Goal: Task Accomplishment & Management: Use online tool/utility

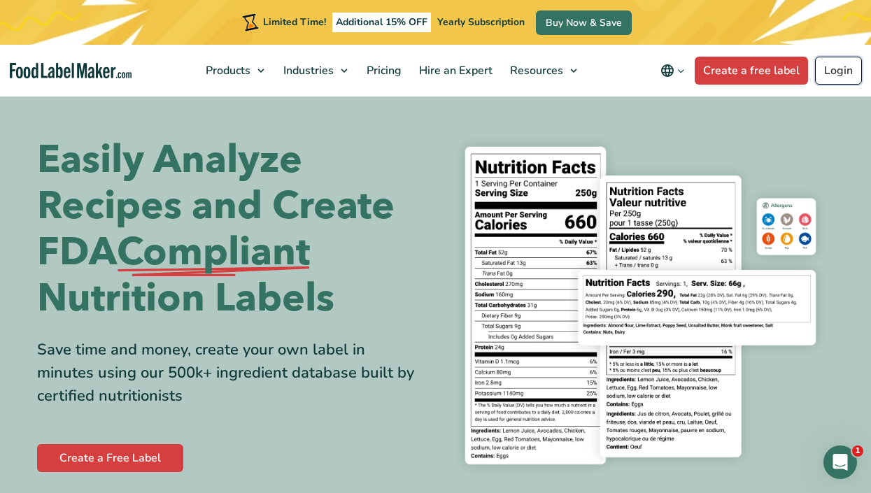
click at [830, 72] on link "Login" at bounding box center [838, 71] width 47 height 28
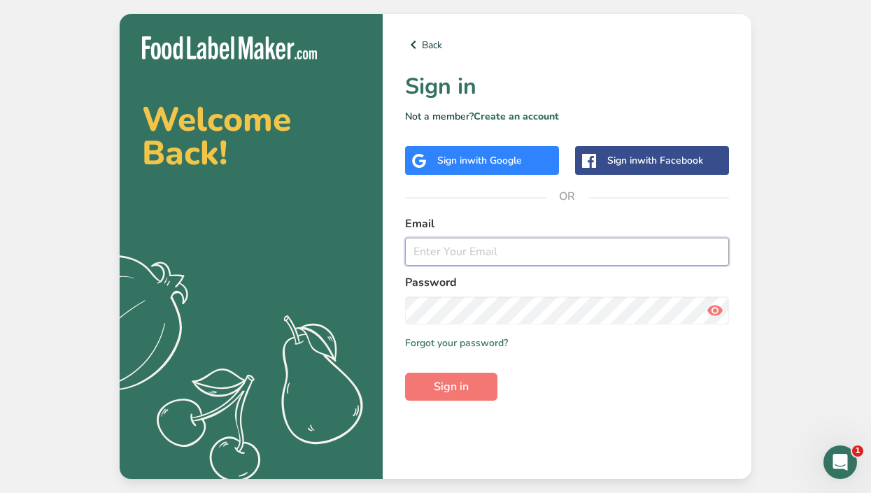
type input "[EMAIL_ADDRESS][DOMAIN_NAME]"
click at [713, 317] on icon at bounding box center [714, 310] width 17 height 25
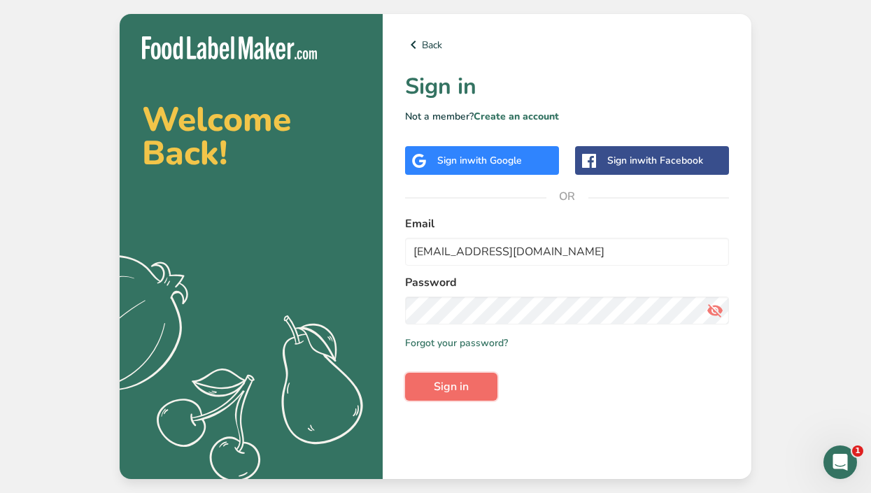
click at [451, 386] on span "Sign in" at bounding box center [451, 386] width 35 height 17
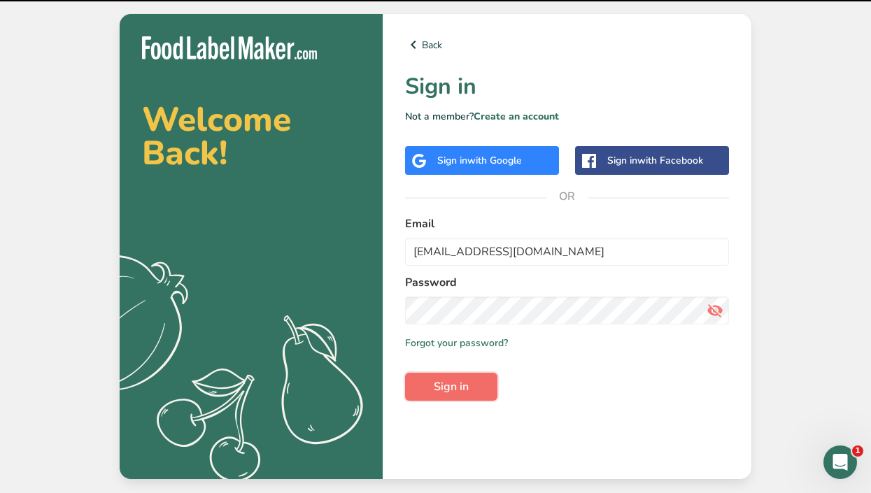
click at [451, 386] on span "Sign in" at bounding box center [451, 386] width 35 height 17
click at [459, 381] on span "Sign in" at bounding box center [451, 386] width 35 height 17
click at [429, 434] on div "Back Sign in Not a member? Create an account Sign in with Google Sign in with F…" at bounding box center [567, 246] width 369 height 465
click at [476, 383] on button "Sign in" at bounding box center [451, 387] width 92 height 28
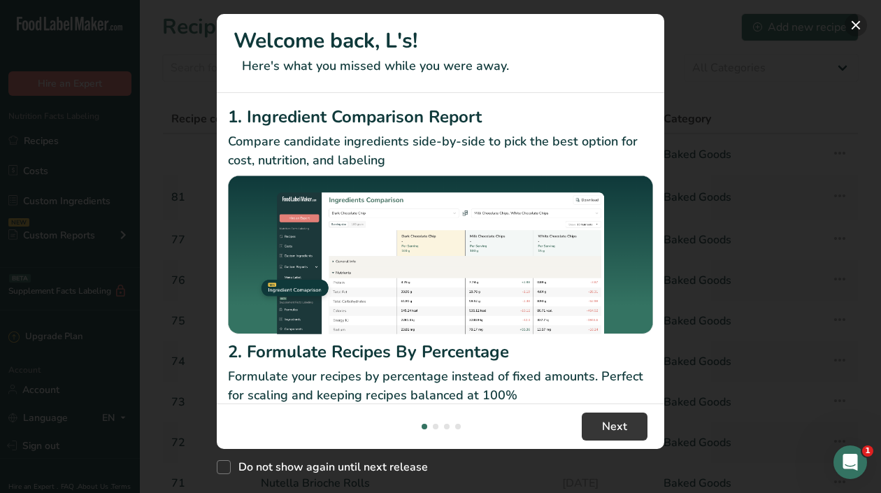
click at [853, 24] on button "New Features" at bounding box center [856, 25] width 22 height 22
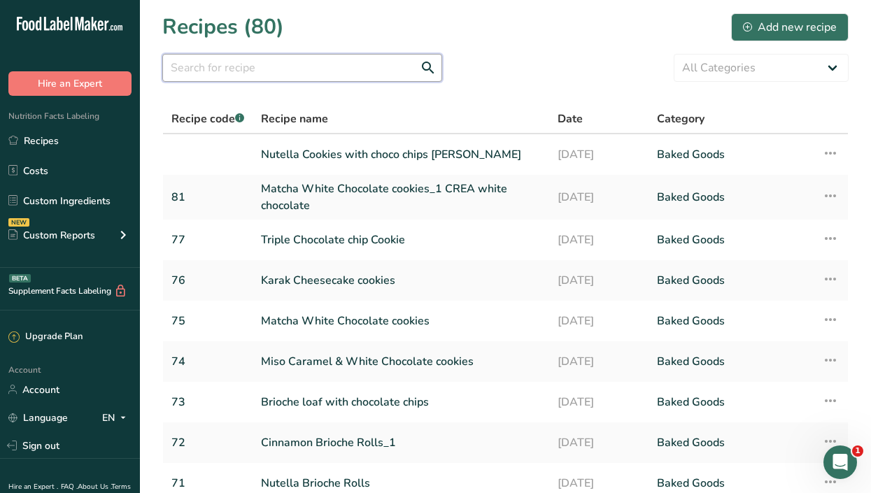
click at [283, 66] on input "text" at bounding box center [302, 68] width 280 height 28
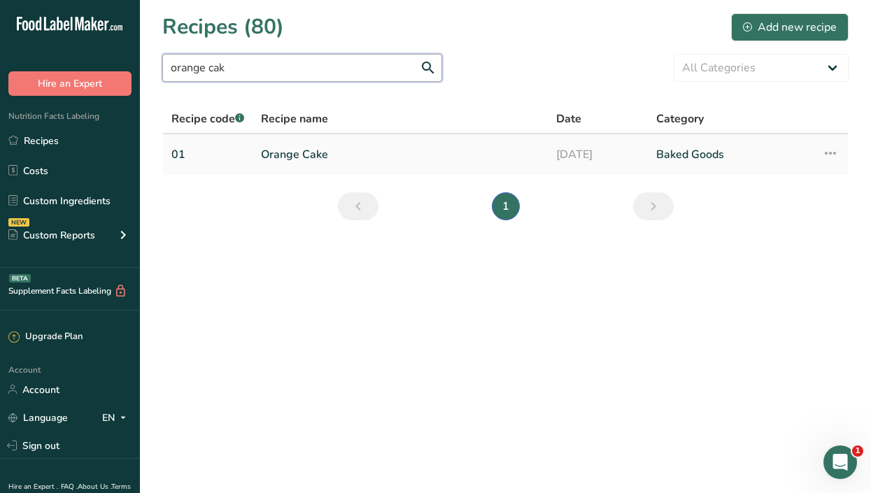
type input "orange cak"
click at [311, 150] on link "Orange Cake" at bounding box center [400, 154] width 278 height 29
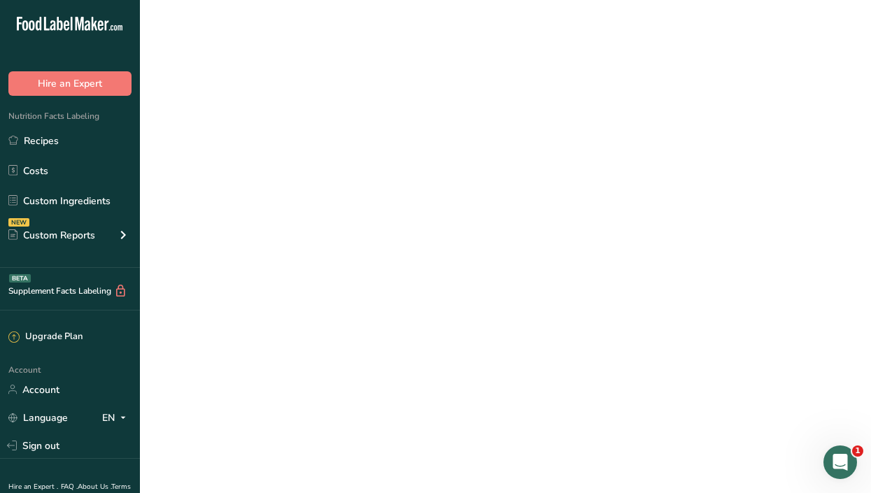
click at [311, 150] on link "Orange Cake" at bounding box center [400, 154] width 278 height 29
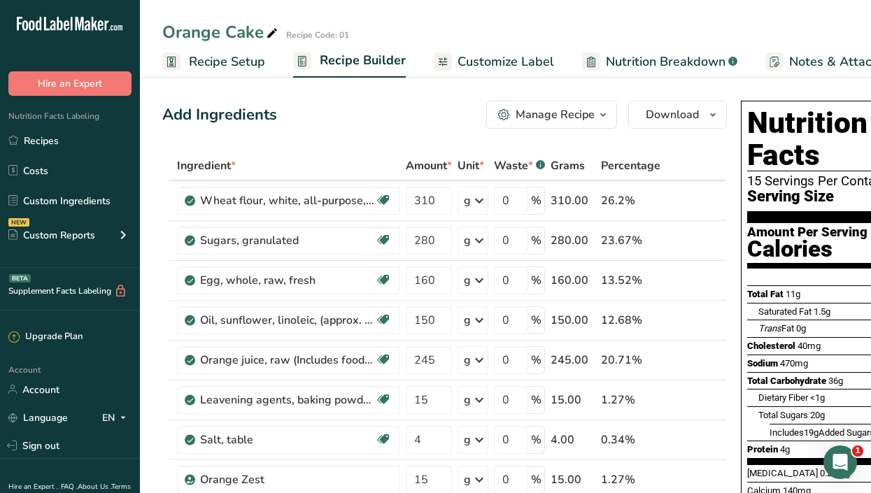
scroll to position [0, 205]
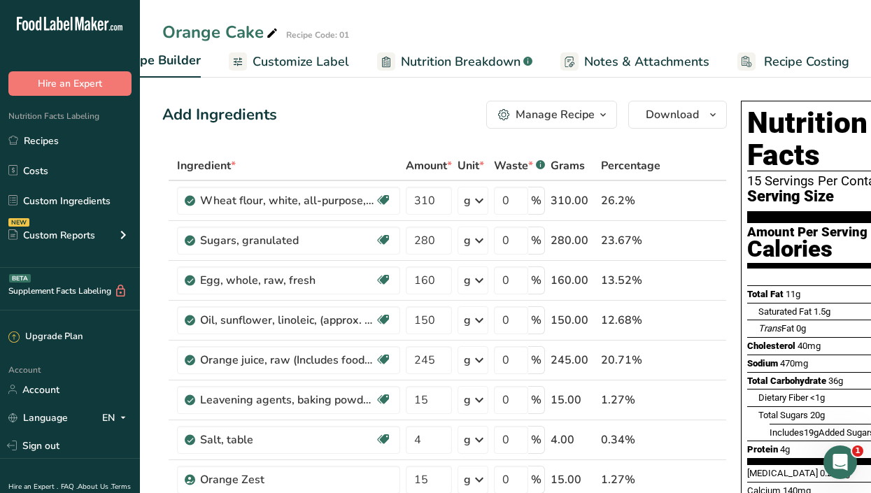
click at [799, 53] on span "Recipe Costing" at bounding box center [806, 61] width 85 height 19
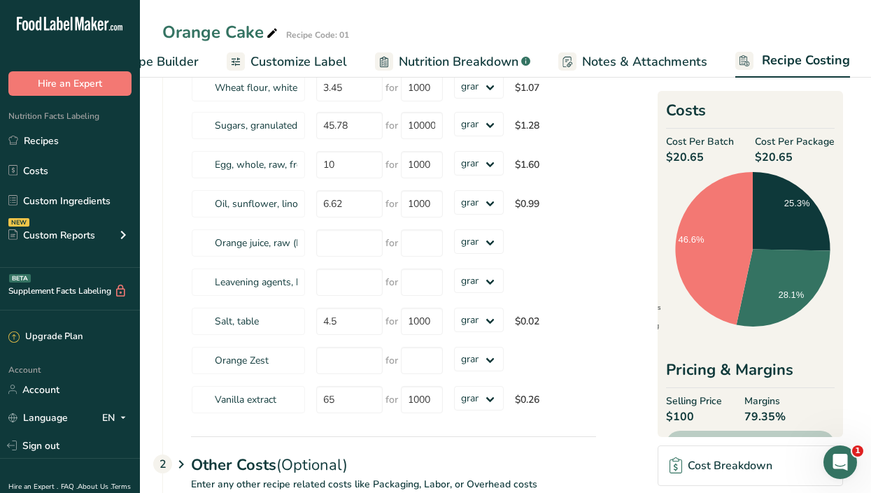
scroll to position [124, 0]
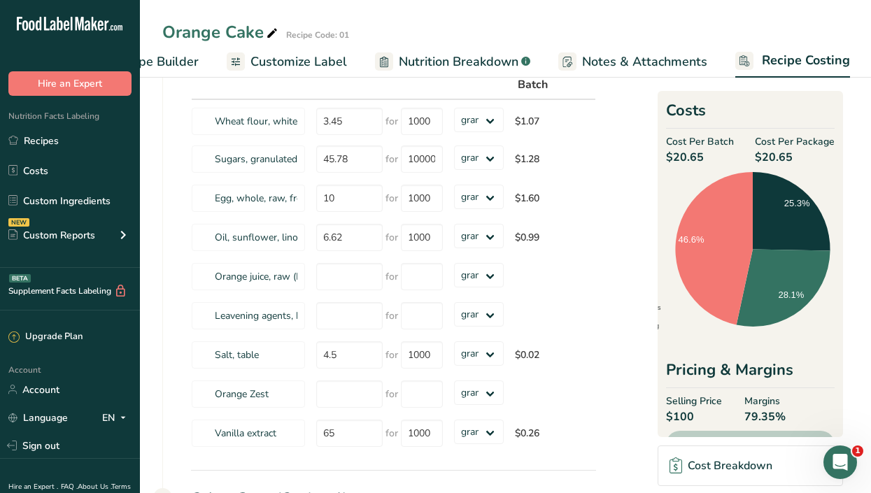
click at [177, 61] on span "Recipe Builder" at bounding box center [157, 61] width 84 height 19
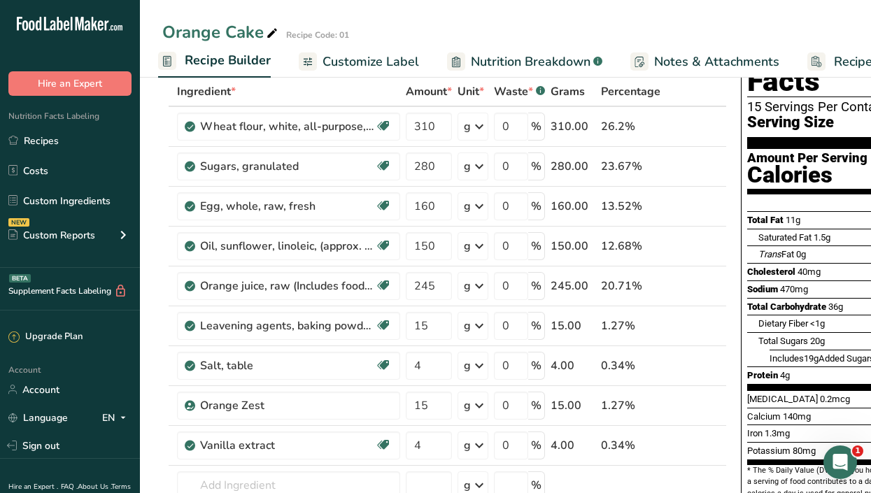
scroll to position [78, 0]
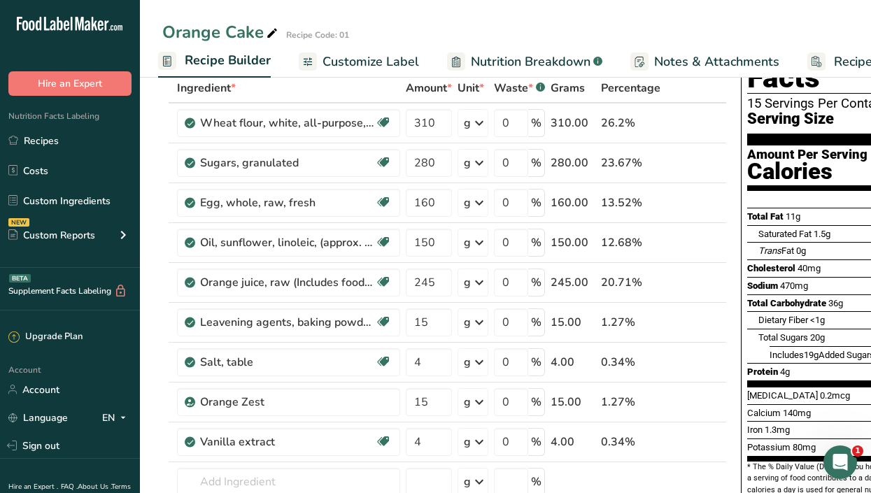
click at [837, 59] on span "Recipe Costing" at bounding box center [876, 61] width 85 height 19
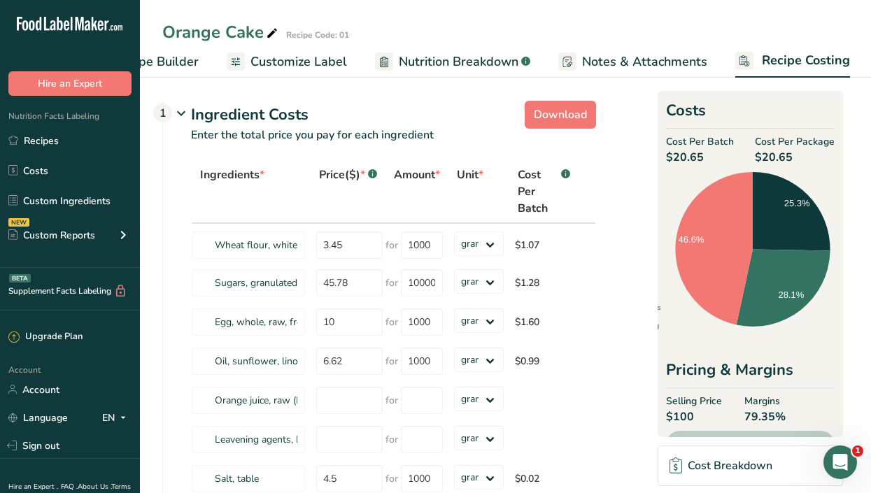
drag, startPoint x: 870, startPoint y: 197, endPoint x: 871, endPoint y: 248, distance: 51.8
click at [870, 248] on html ".a-20{fill:#fff;} Hire an Expert Nutrition Facts Labeling Recipes Costs Custom …" at bounding box center [435, 391] width 871 height 782
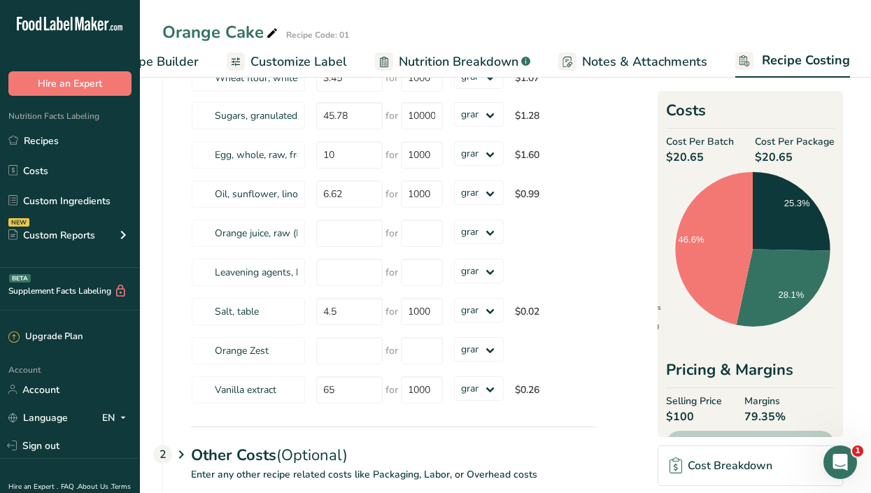
scroll to position [156, 0]
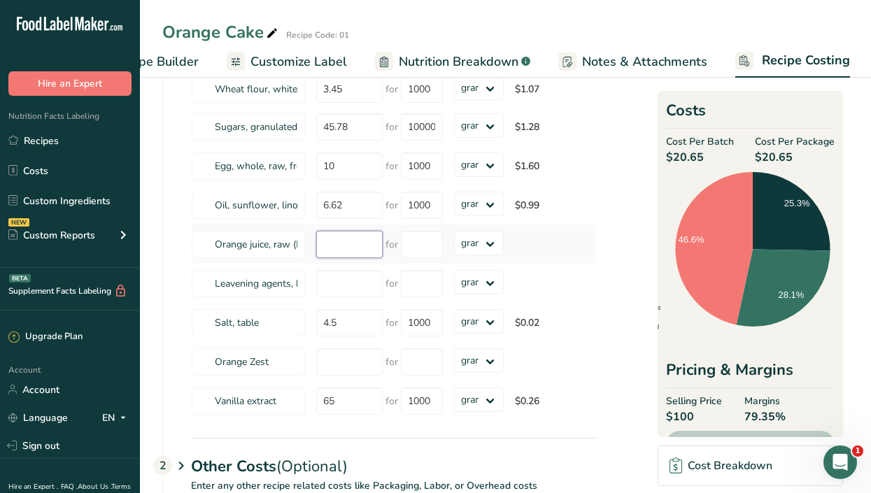
click at [351, 248] on input "number" at bounding box center [349, 244] width 66 height 27
type input "6.50"
click at [425, 239] on input "number" at bounding box center [422, 244] width 42 height 27
type input "1000"
click at [606, 272] on section "Download Ingredient Costs 1 Enter the total price you pay for each ingredient I…" at bounding box center [505, 271] width 686 height 664
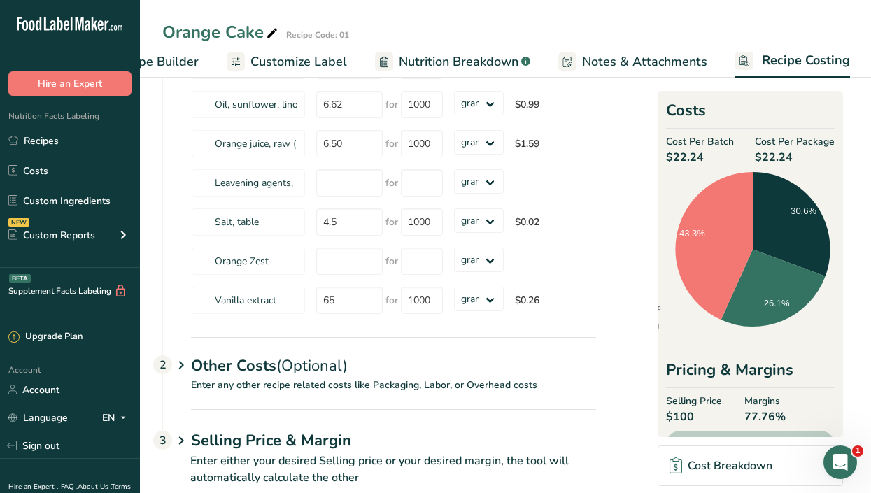
scroll to position [289, 0]
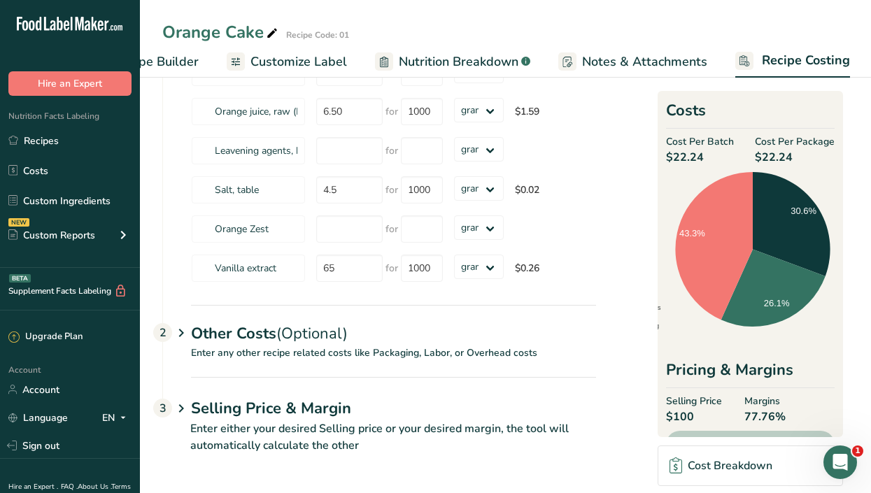
click at [246, 328] on div "Other Costs (Optional) 2" at bounding box center [393, 325] width 405 height 41
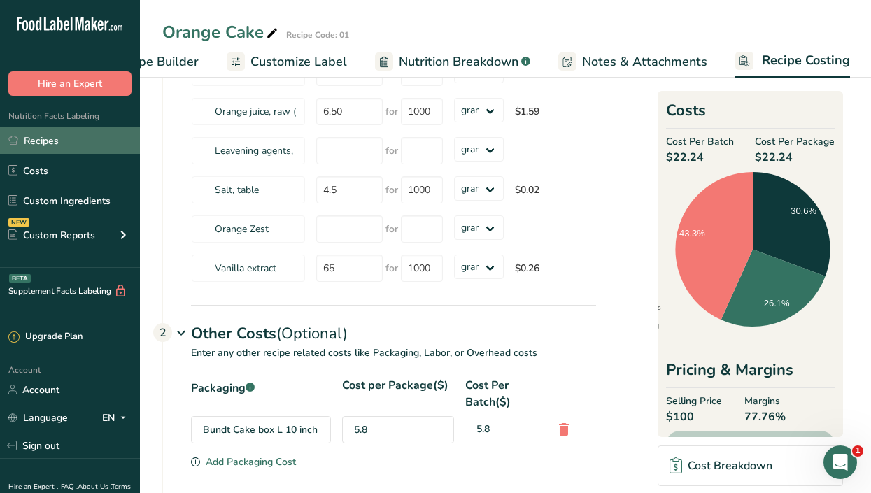
click at [109, 143] on link "Recipes" at bounding box center [70, 140] width 140 height 27
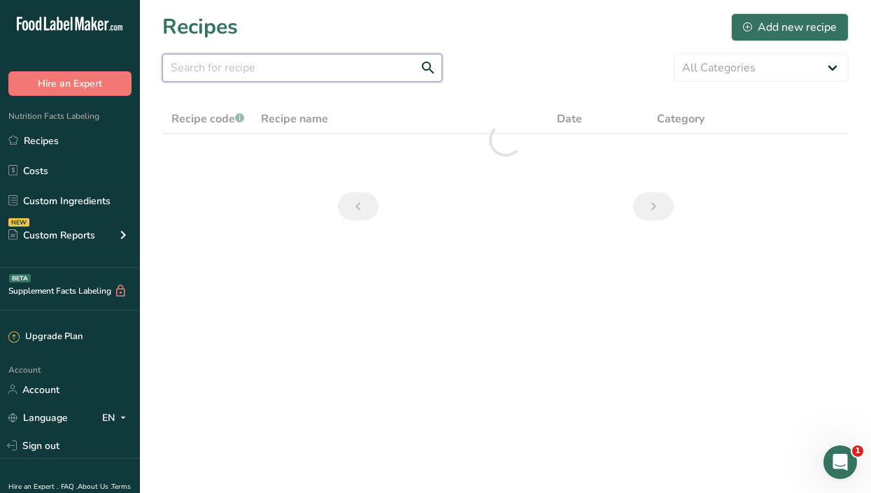
click at [211, 67] on input "text" at bounding box center [302, 68] width 280 height 28
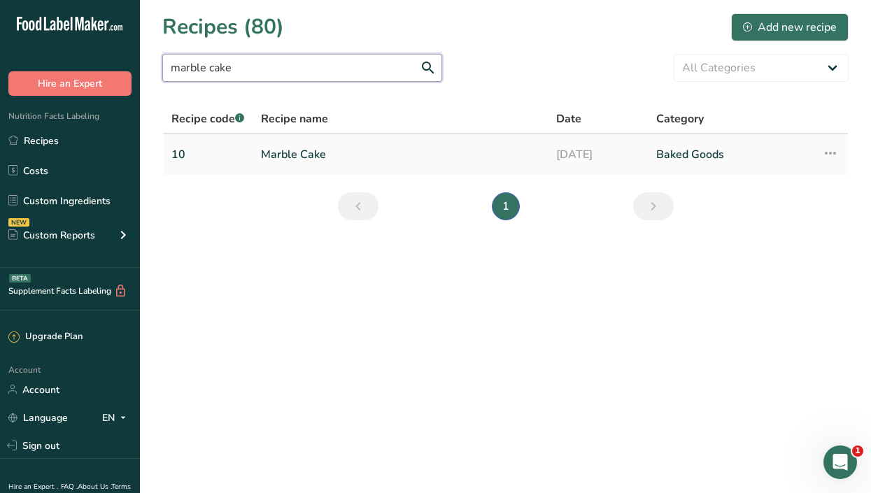
type input "marble cake"
click at [293, 149] on link "Marble Cake" at bounding box center [400, 154] width 278 height 29
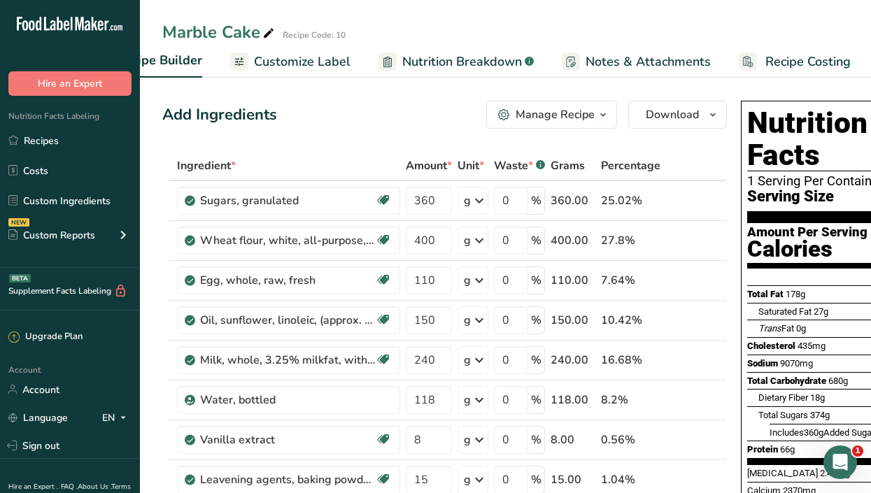
click at [792, 57] on span "Recipe Costing" at bounding box center [807, 61] width 85 height 19
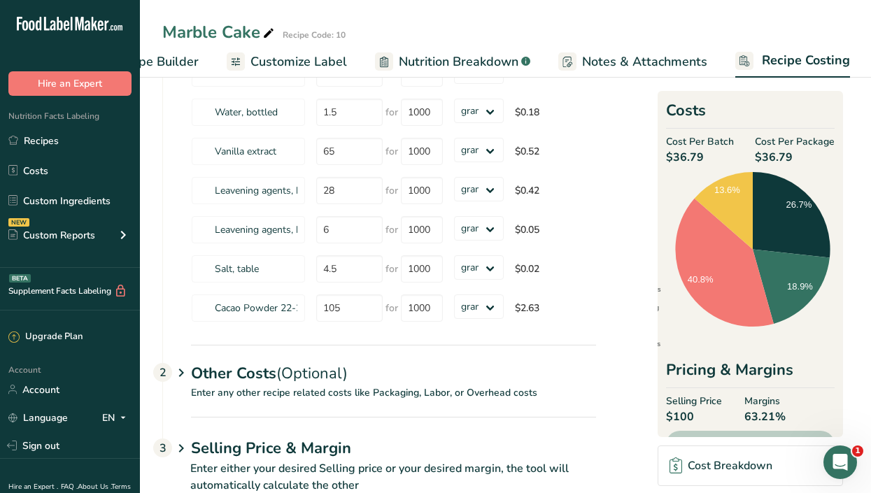
scroll to position [367, 0]
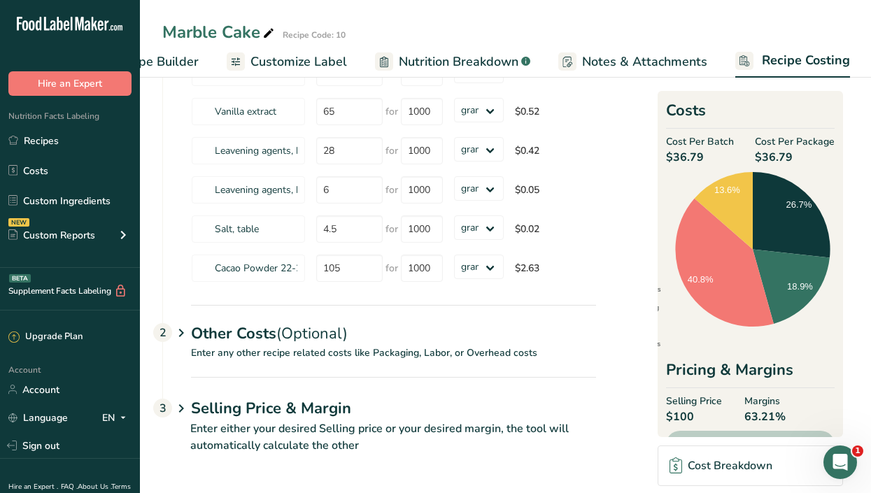
click at [416, 336] on div "Other Costs (Optional) 2" at bounding box center [393, 325] width 405 height 41
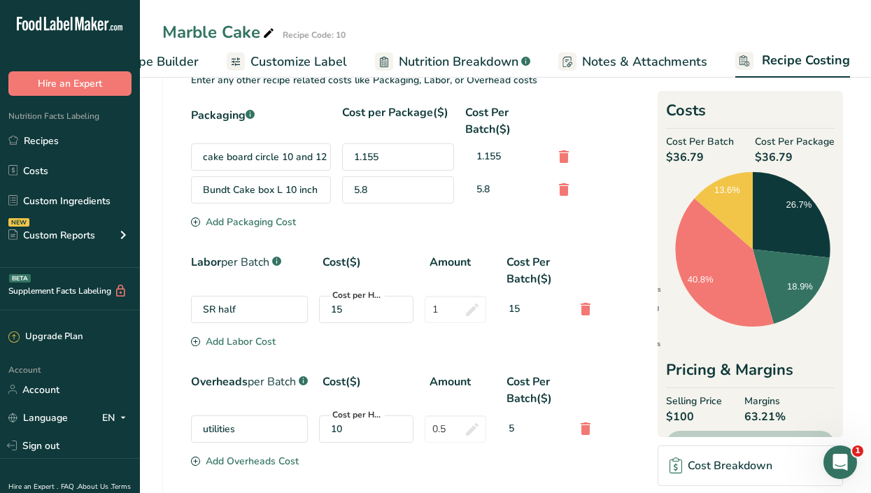
scroll to position [633, 0]
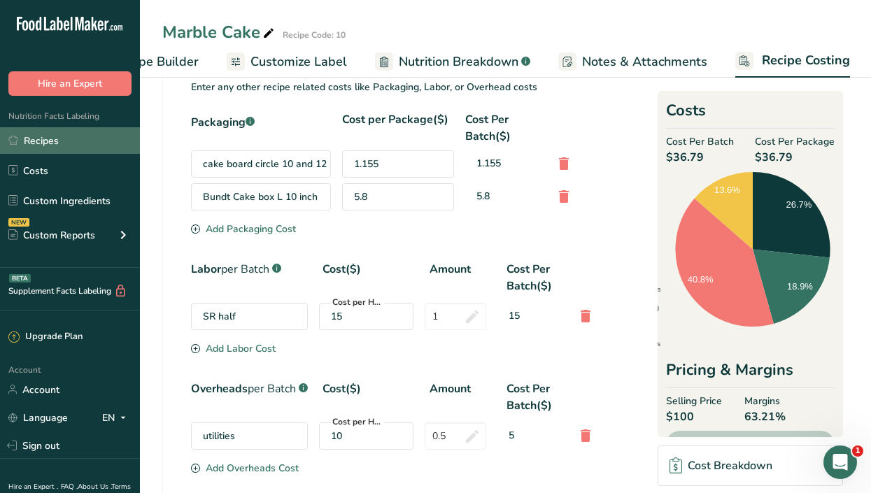
click at [56, 143] on link "Recipes" at bounding box center [70, 140] width 140 height 27
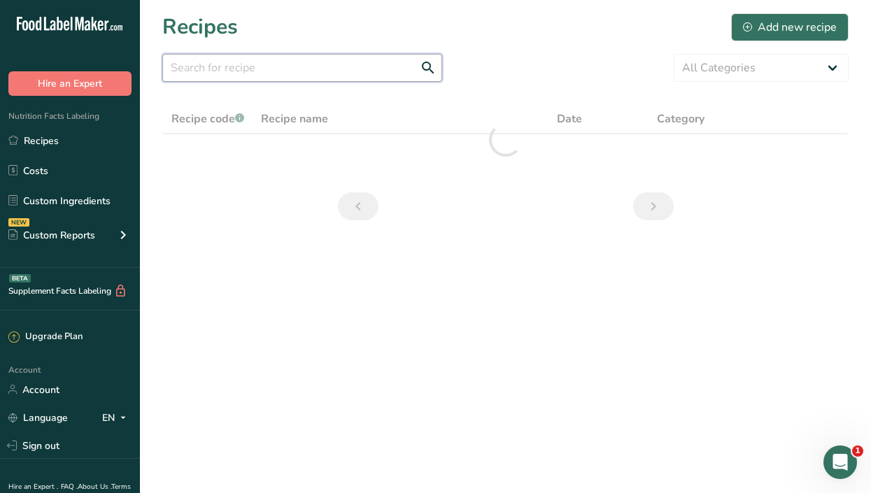
click at [286, 70] on input "text" at bounding box center [302, 68] width 280 height 28
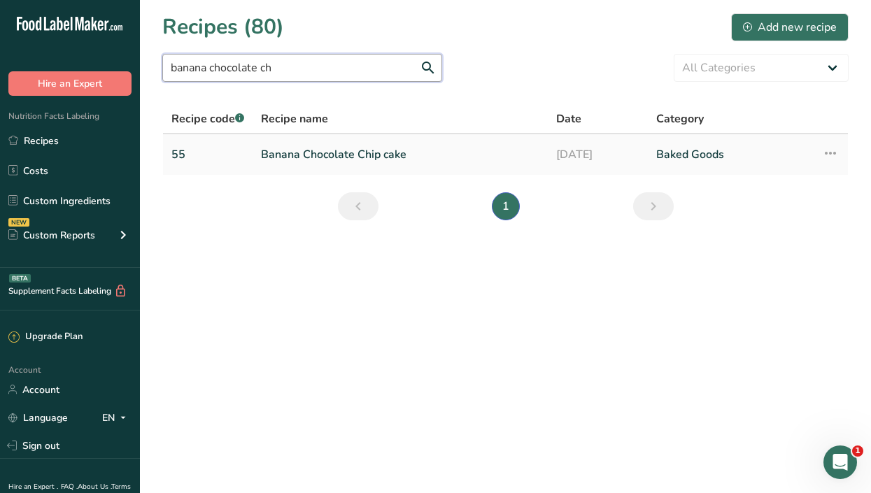
type input "banana chocolate ch"
click at [315, 159] on link "Banana Chocolate Chip cake" at bounding box center [400, 154] width 278 height 29
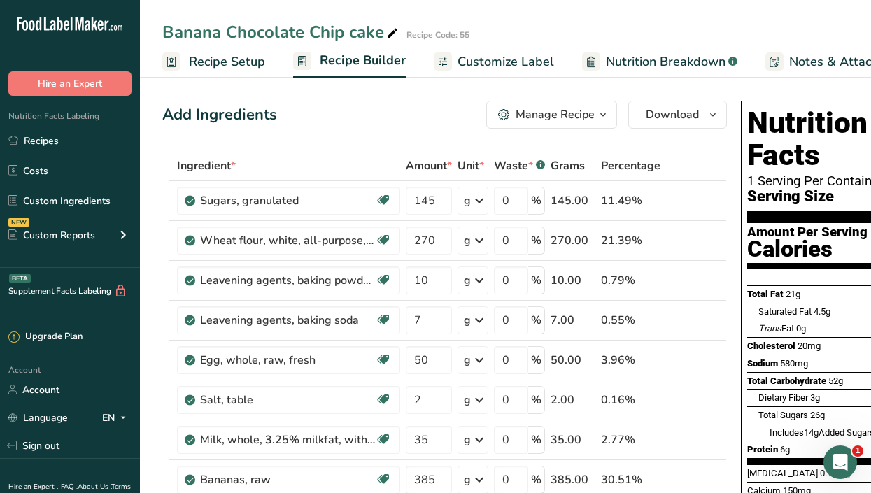
scroll to position [0, 205]
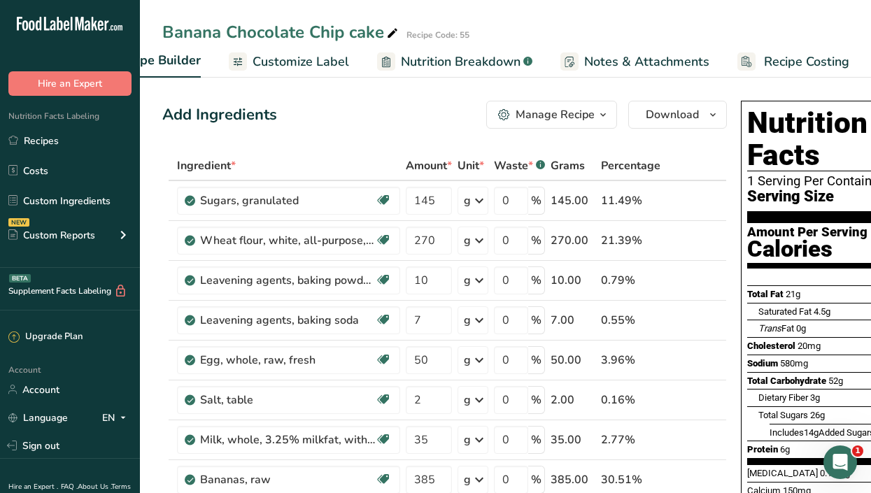
click at [799, 60] on span "Recipe Costing" at bounding box center [806, 61] width 85 height 19
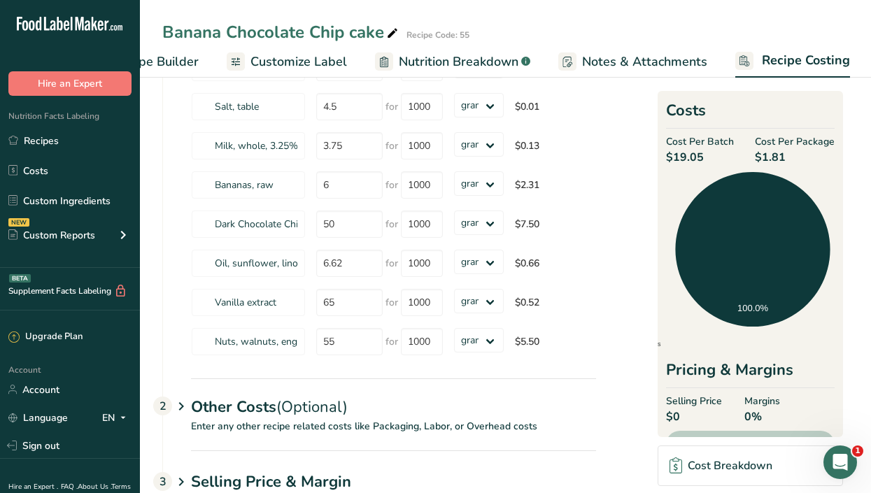
scroll to position [406, 0]
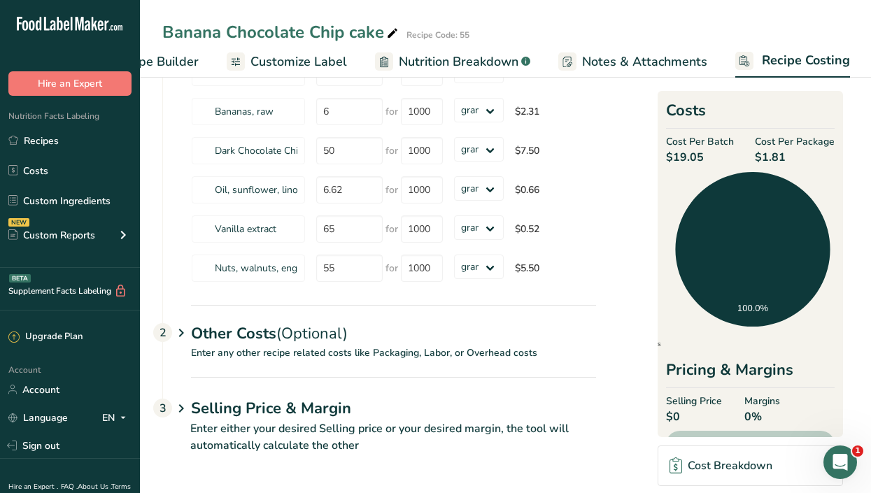
click at [256, 337] on div "Other Costs (Optional) 2" at bounding box center [393, 325] width 405 height 41
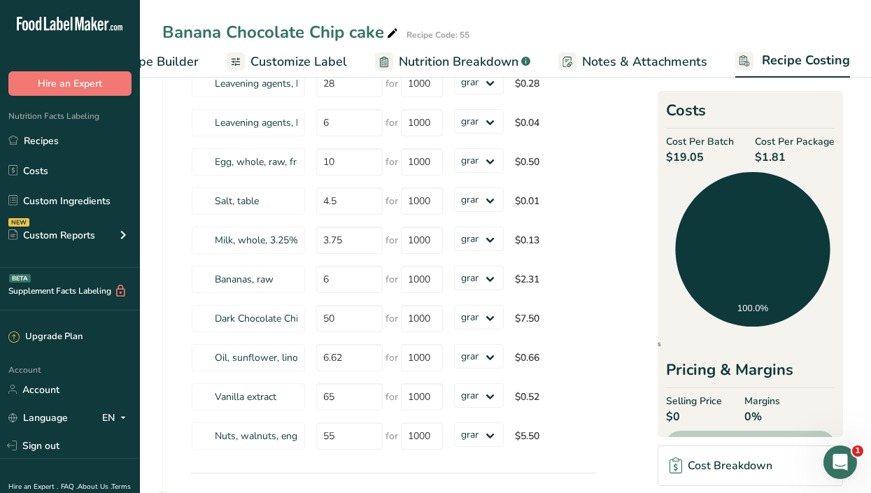
scroll to position [235, 0]
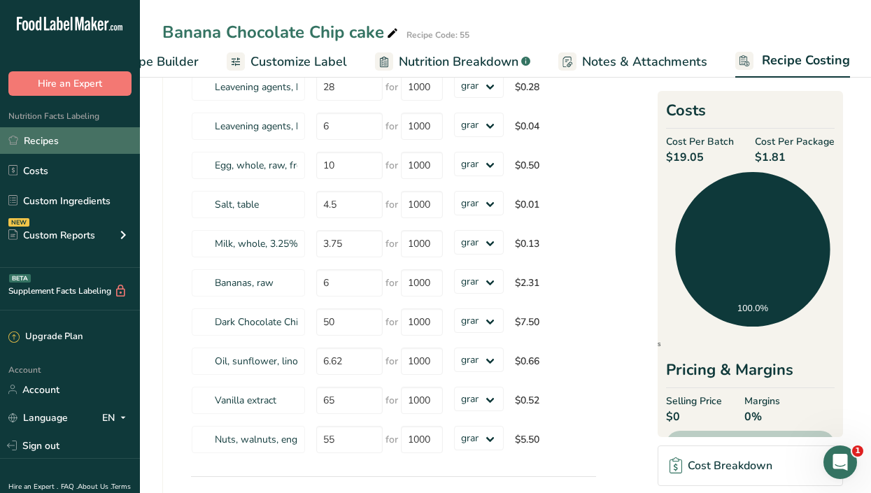
click at [46, 138] on link "Recipes" at bounding box center [70, 140] width 140 height 27
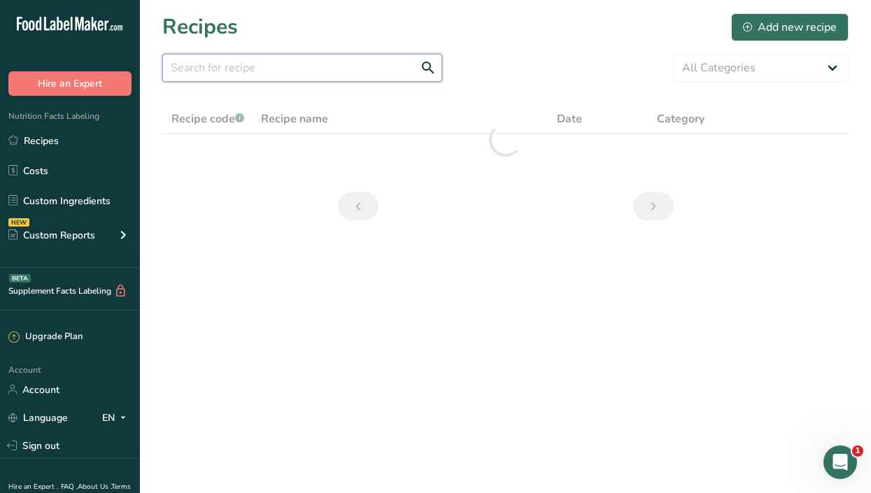
click at [235, 61] on input "text" at bounding box center [302, 68] width 280 height 28
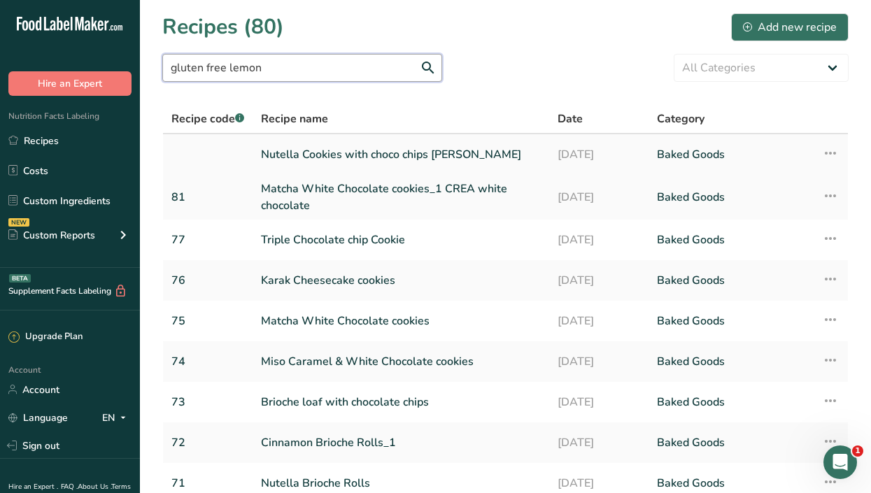
type input "gluten free lemon"
click at [325, 159] on link "Nutella Cookies with choco chips [PERSON_NAME]" at bounding box center [401, 154] width 280 height 29
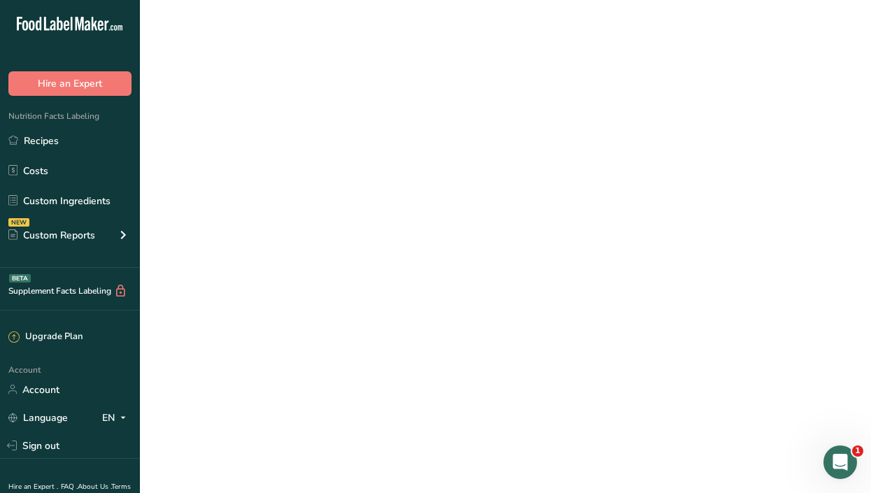
click at [325, 159] on link "Nutella Cookies with choco chips [PERSON_NAME]" at bounding box center [401, 154] width 280 height 29
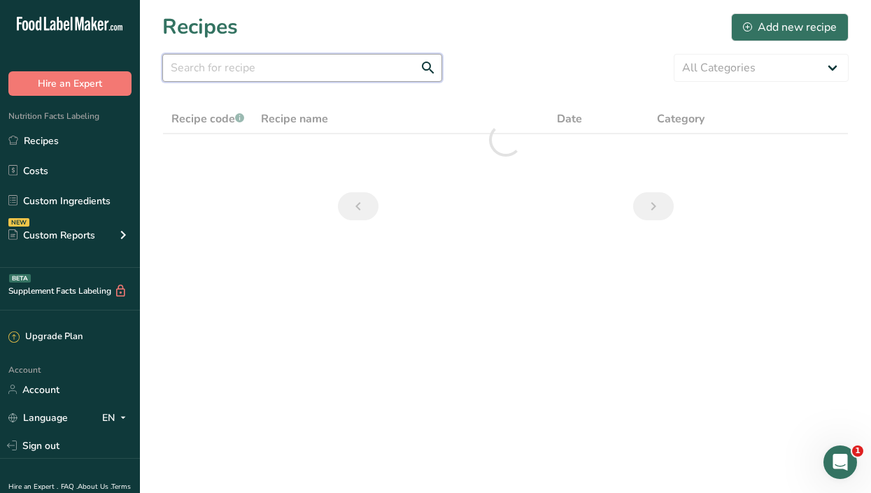
click at [239, 69] on input "text" at bounding box center [302, 68] width 280 height 28
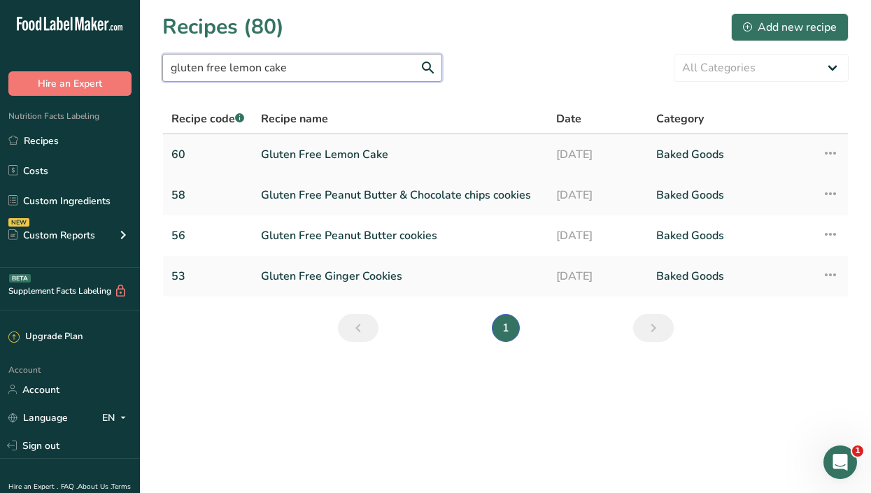
type input "gluten free lemon cake"
click at [313, 154] on link "Gluten Free Lemon Cake" at bounding box center [400, 154] width 278 height 29
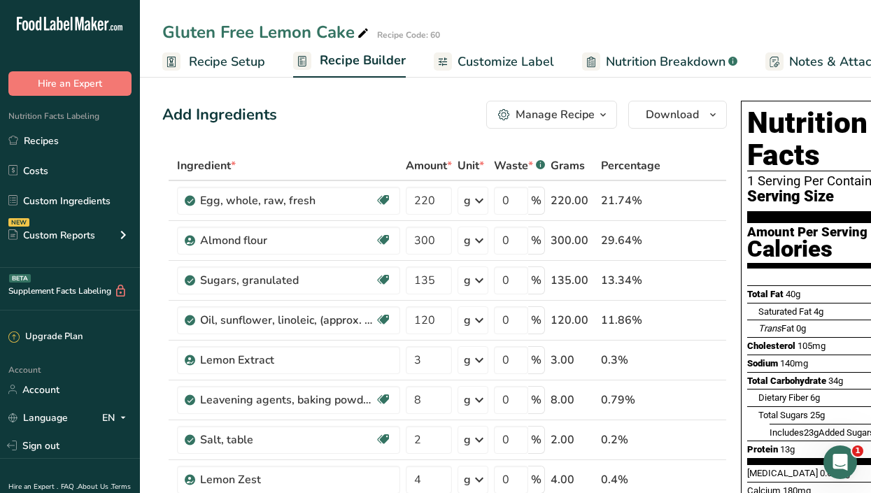
scroll to position [0, 205]
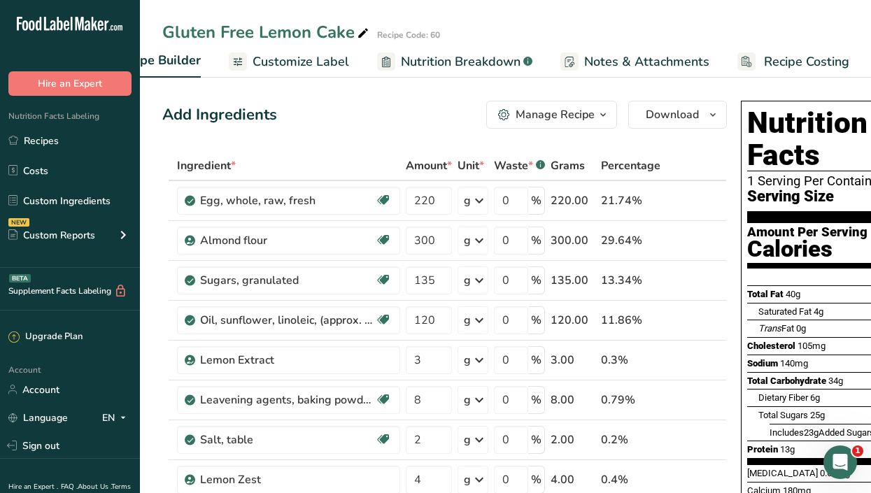
click at [798, 52] on span "Recipe Costing" at bounding box center [806, 61] width 85 height 19
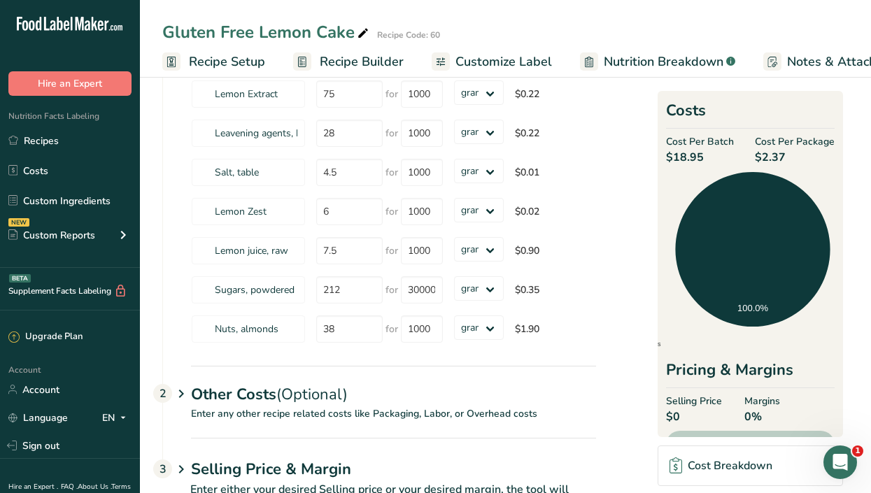
click at [361, 63] on span "Recipe Builder" at bounding box center [362, 61] width 84 height 19
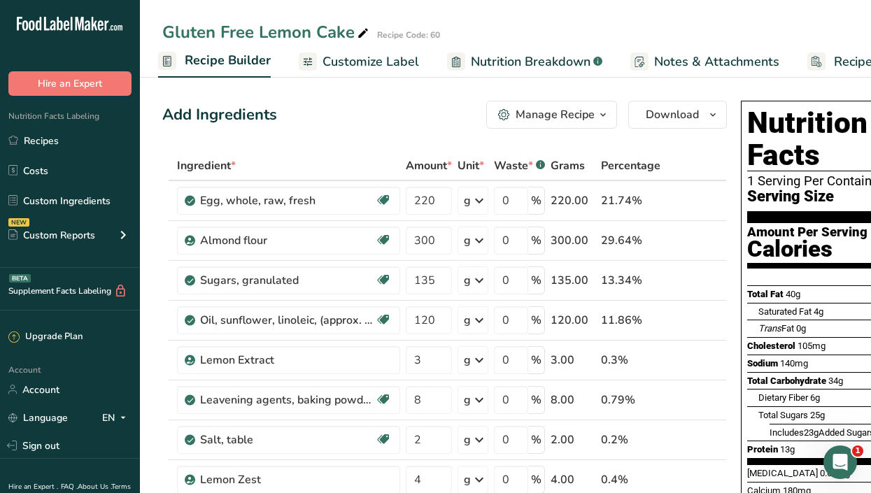
scroll to position [431, 0]
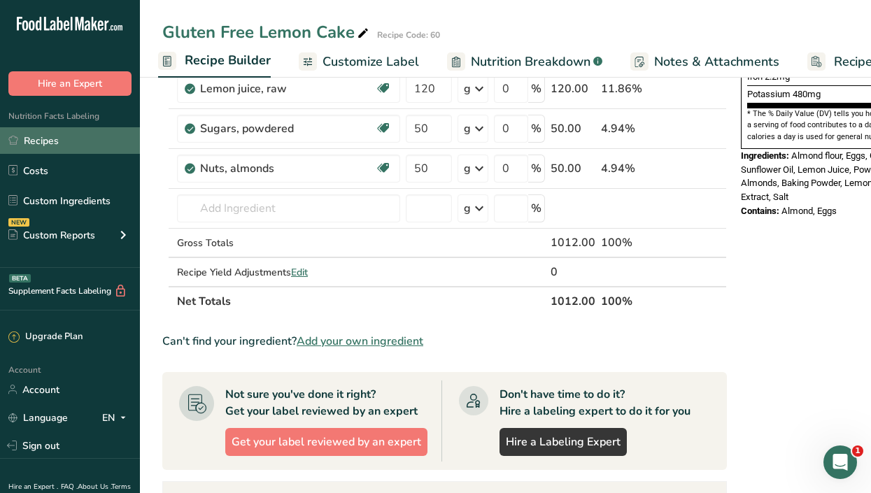
click at [78, 139] on link "Recipes" at bounding box center [70, 140] width 140 height 27
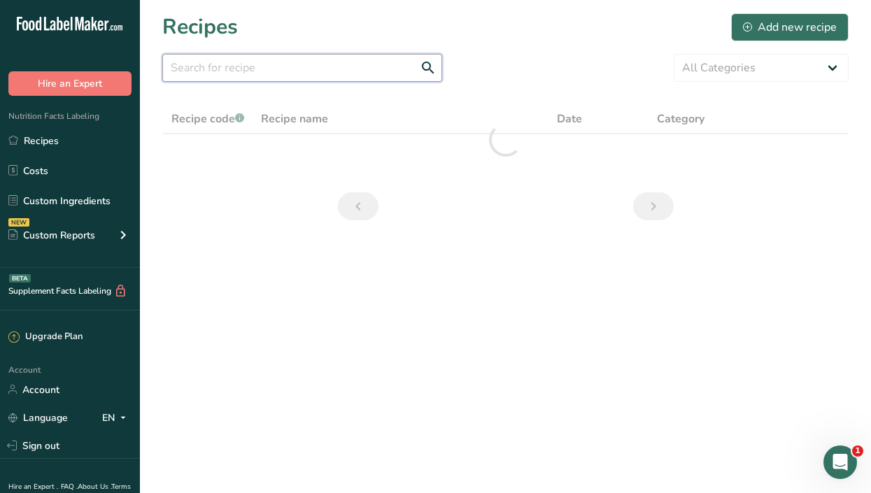
click at [255, 72] on input "text" at bounding box center [302, 68] width 280 height 28
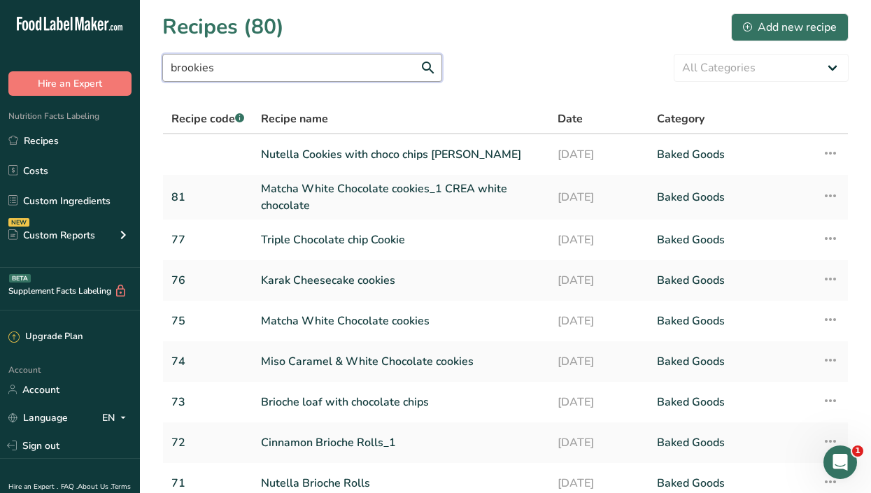
click at [227, 69] on input "brookies" at bounding box center [302, 68] width 280 height 28
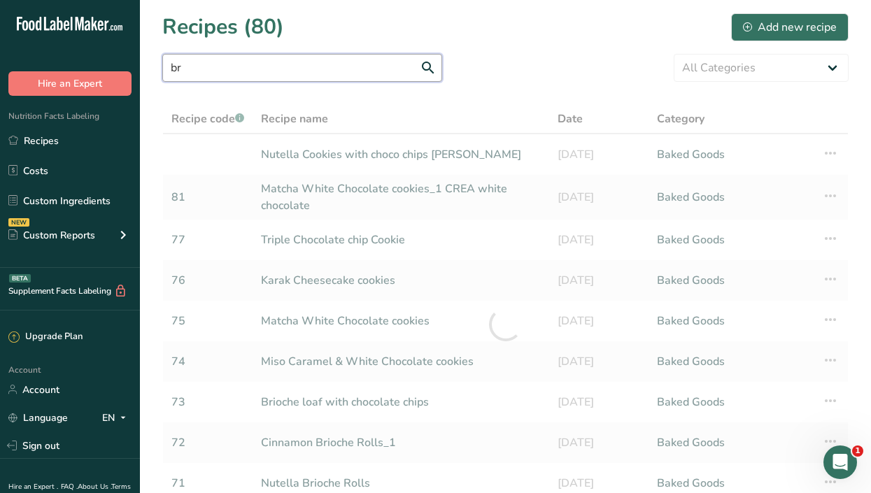
type input "b"
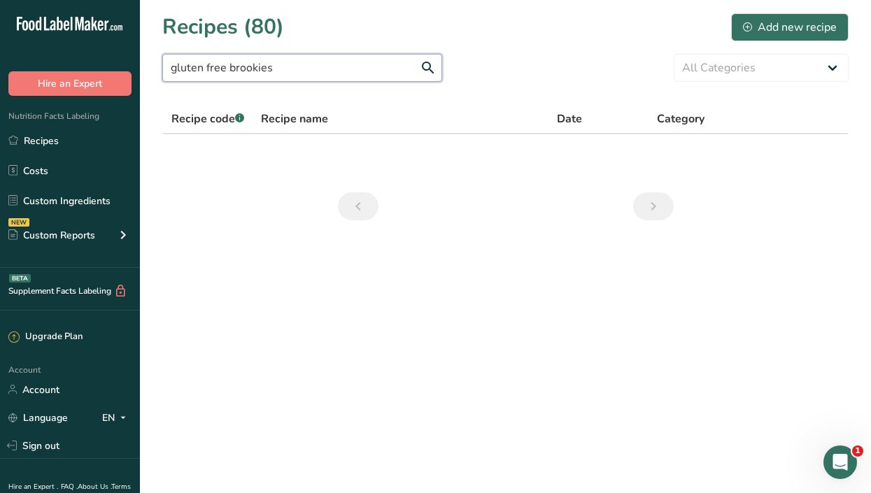
type input "gluten free brookies"
drag, startPoint x: 285, startPoint y: 69, endPoint x: 0, endPoint y: 66, distance: 284.7
click at [0, 66] on div ".a-20{fill:#fff;} Hire an Expert Nutrition Facts Labeling Recipes Costs Custom …" at bounding box center [435, 246] width 871 height 493
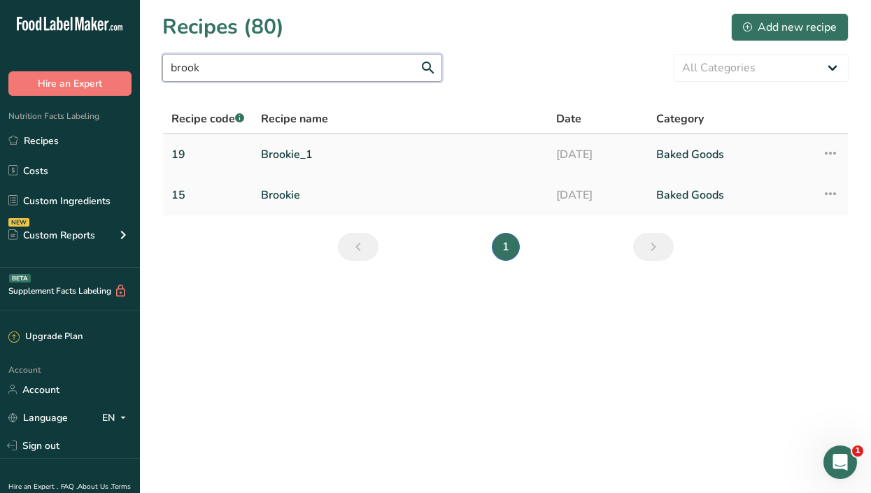
type input "brook"
click at [274, 159] on link "Brookie_1" at bounding box center [400, 154] width 278 height 29
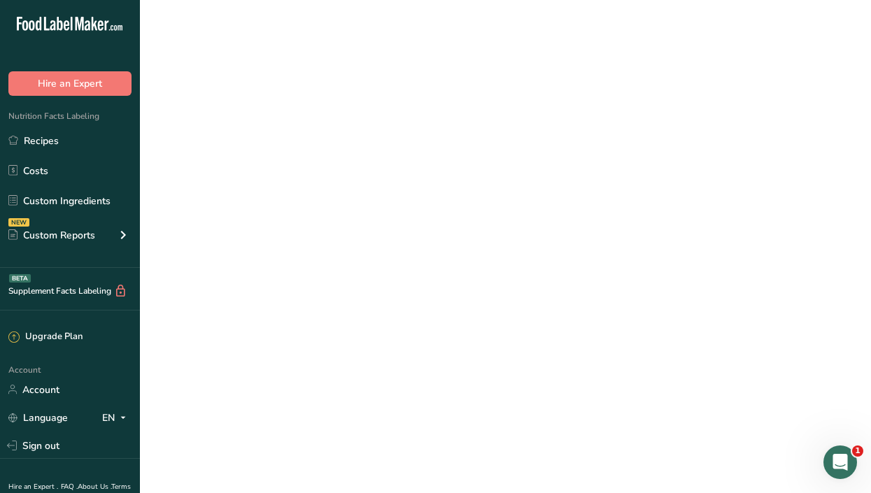
click at [274, 159] on link "Brookie_1" at bounding box center [400, 154] width 278 height 29
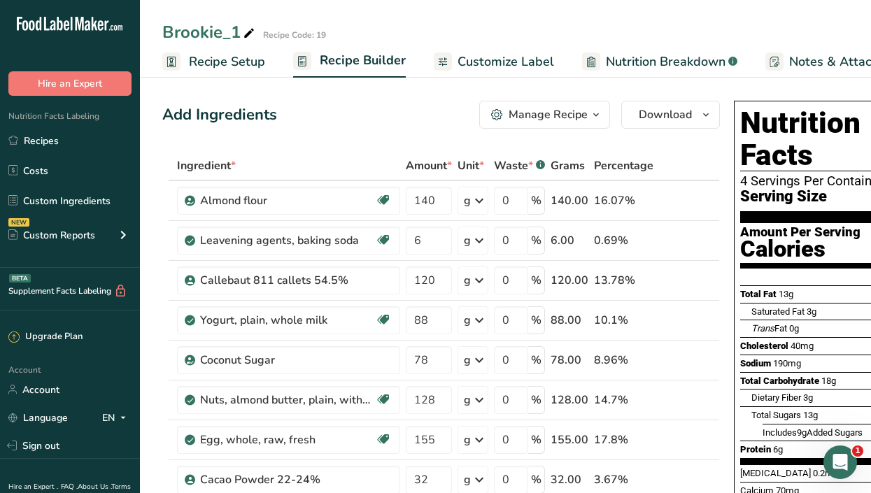
click at [836, 76] on link "Notes & Attachments" at bounding box center [839, 61] width 149 height 31
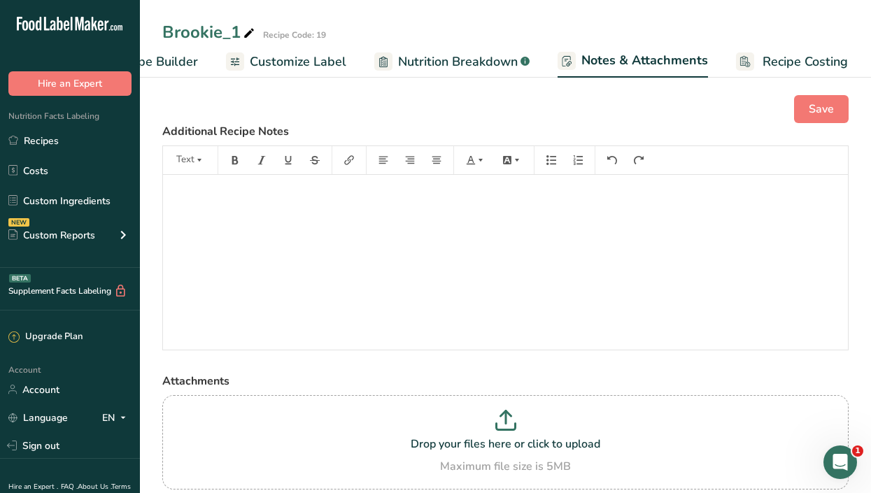
click at [818, 64] on span "Recipe Costing" at bounding box center [804, 61] width 85 height 19
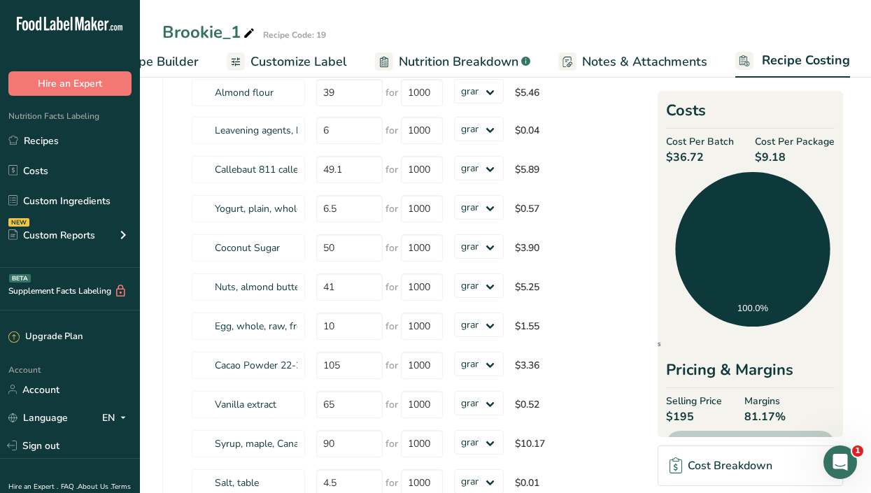
scroll to position [149, 0]
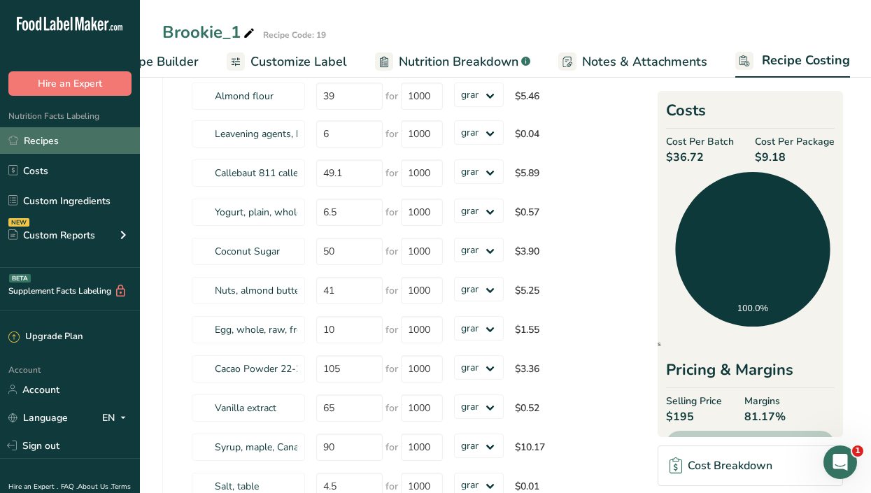
click at [36, 137] on link "Recipes" at bounding box center [70, 140] width 140 height 27
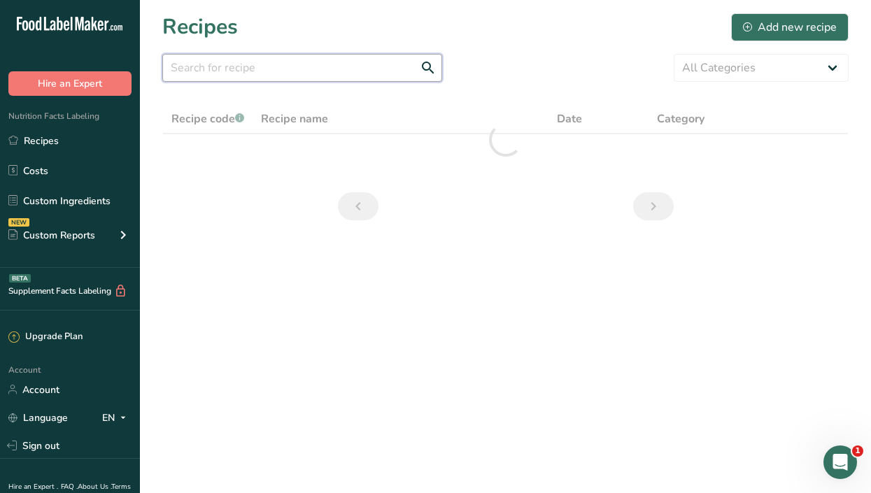
click at [201, 57] on input "text" at bounding box center [302, 68] width 280 height 28
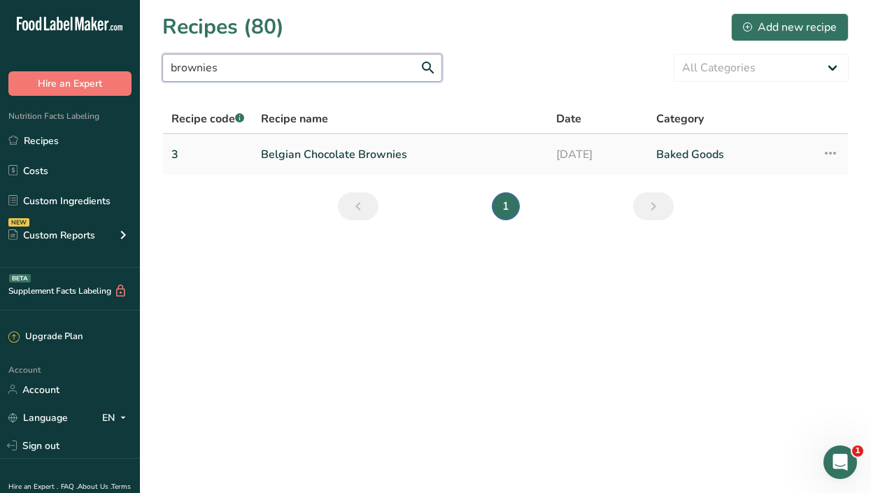
type input "brownies"
click at [364, 158] on link "Belgian Chocolate Brownies" at bounding box center [400, 154] width 278 height 29
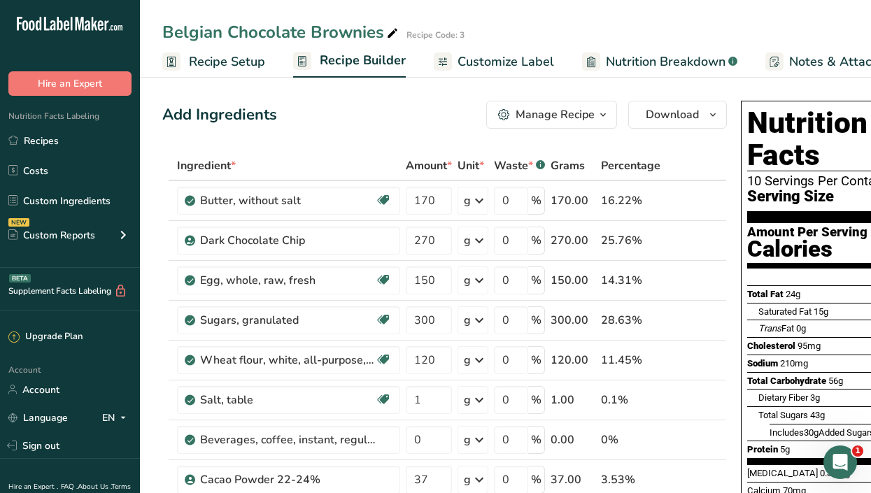
scroll to position [0, 205]
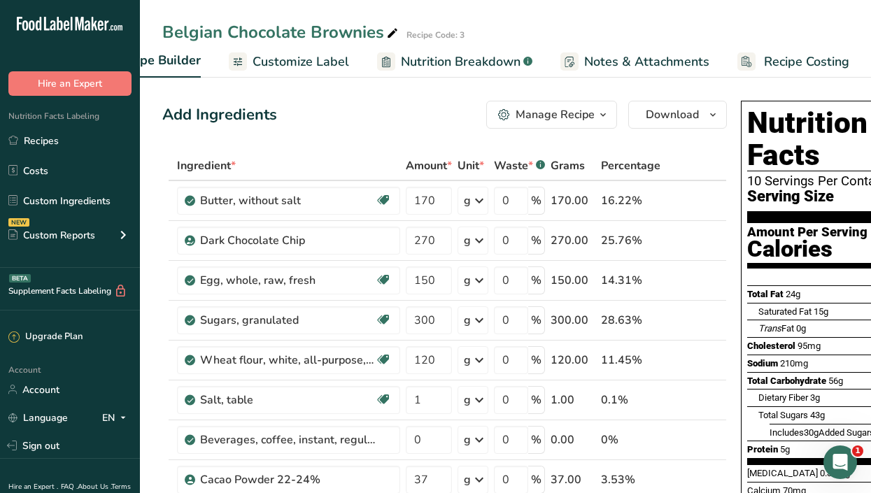
click at [774, 62] on span "Recipe Costing" at bounding box center [806, 61] width 85 height 19
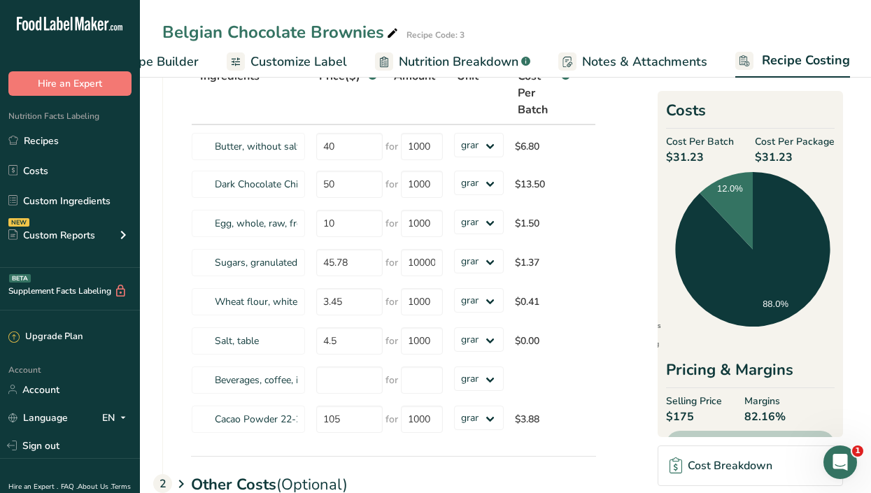
scroll to position [112, 0]
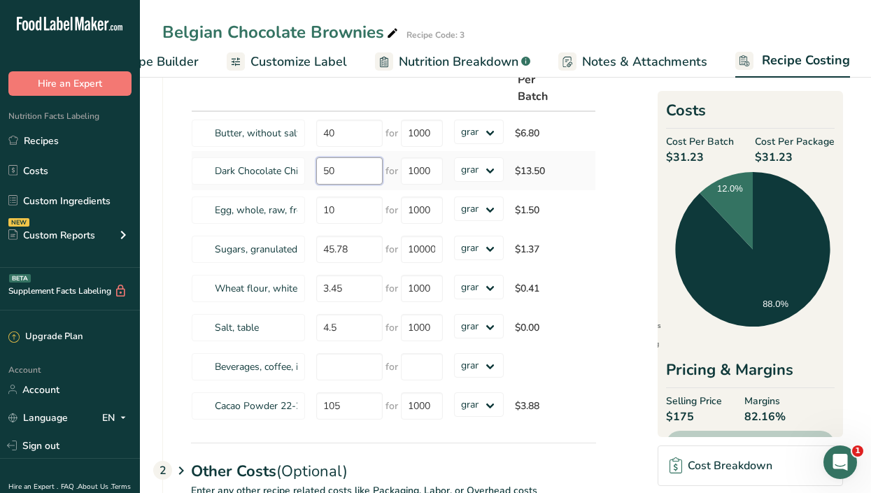
click at [346, 164] on input "50" at bounding box center [349, 170] width 66 height 27
type input "58"
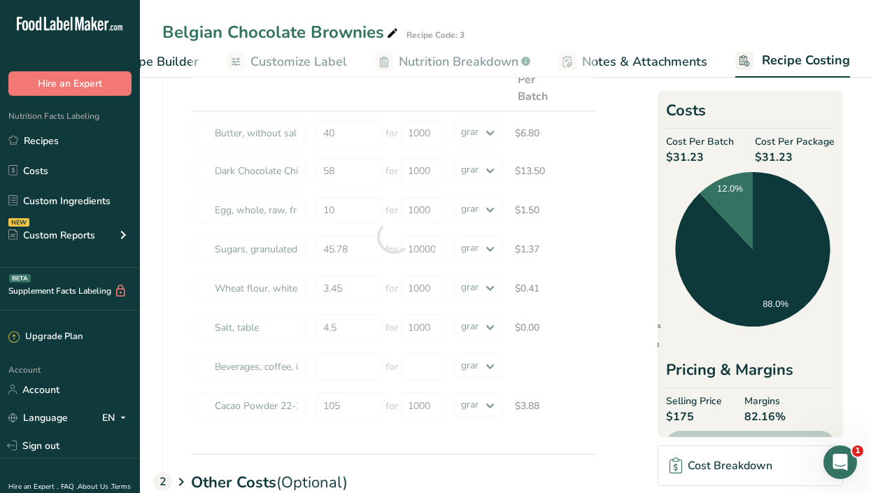
click at [180, 335] on div "Ingredients * Price($) * .a-a{fill:#347362;}.b-a{fill:#fff;} Amount * Unit * Co…" at bounding box center [379, 251] width 433 height 406
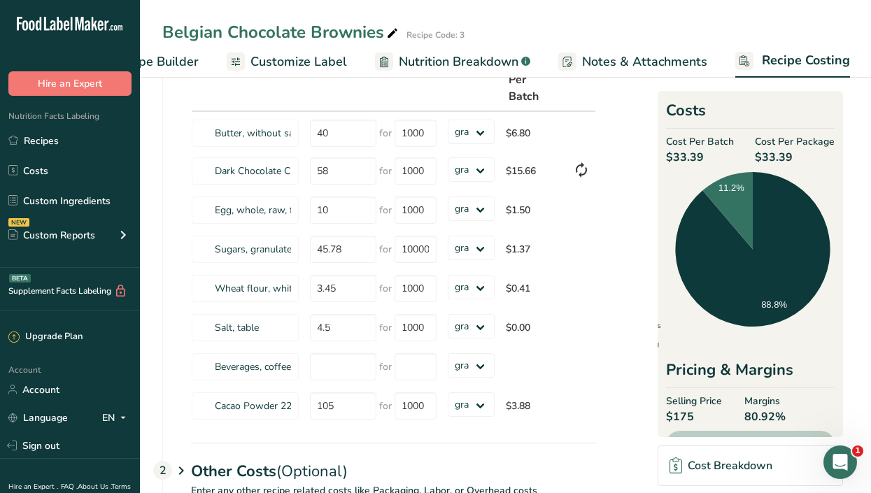
click at [180, 57] on span "Recipe Builder" at bounding box center [157, 61] width 84 height 19
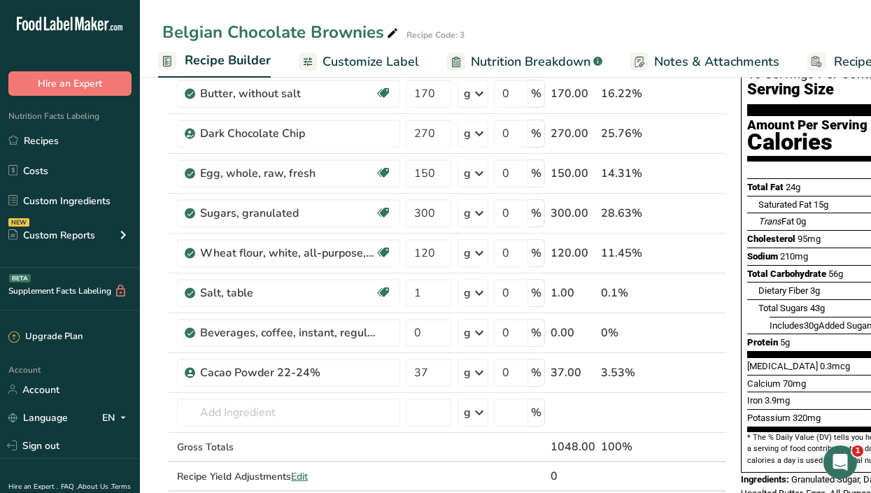
scroll to position [71, 0]
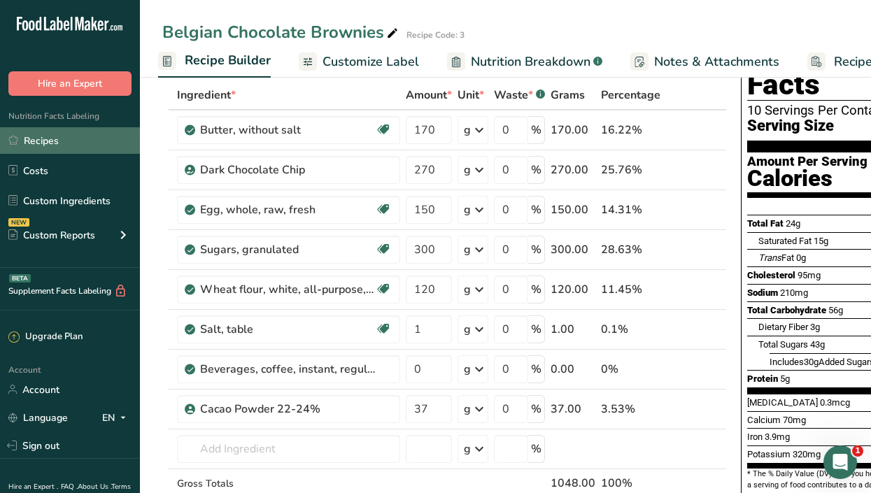
click at [44, 143] on link "Recipes" at bounding box center [70, 140] width 140 height 27
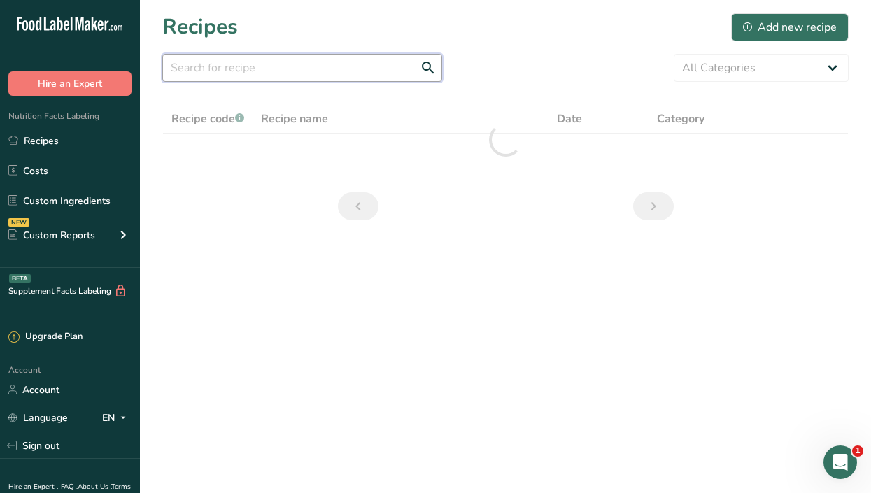
click at [247, 65] on input "text" at bounding box center [302, 68] width 280 height 28
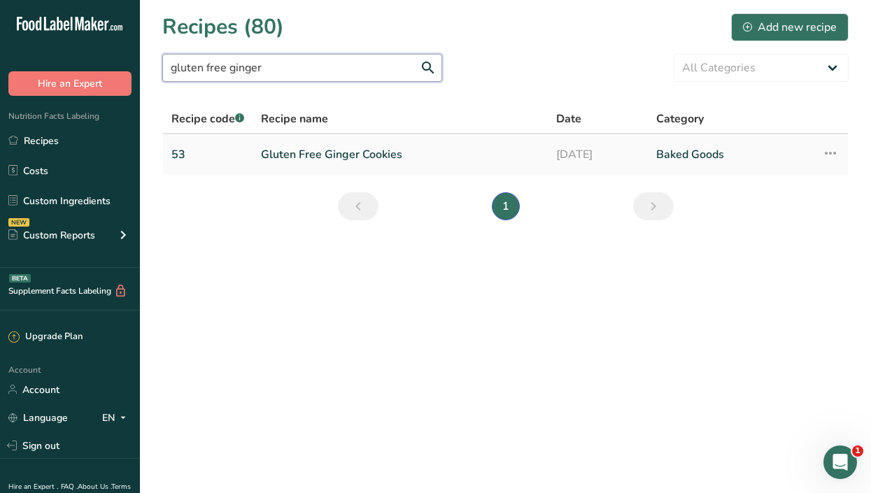
type input "gluten free ginger"
click at [321, 155] on link "Gluten Free Ginger Cookies" at bounding box center [400, 154] width 278 height 29
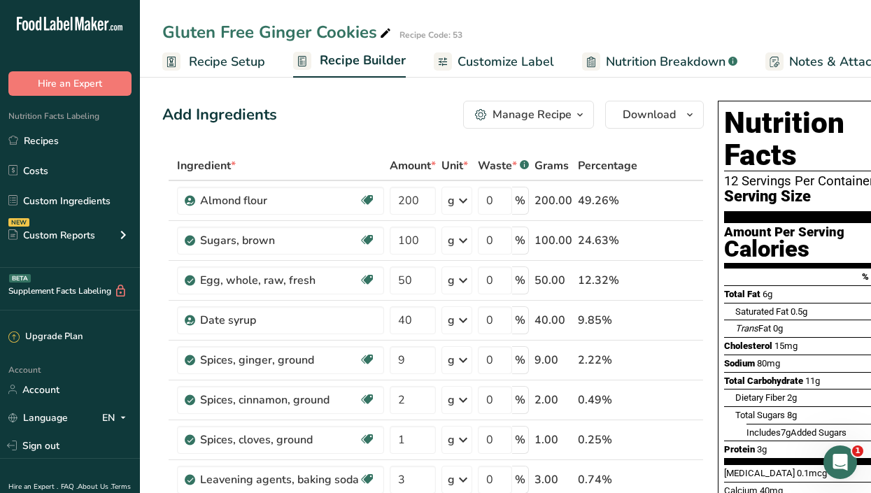
click at [869, 136] on h1 "Nutrition Facts" at bounding box center [824, 139] width 200 height 64
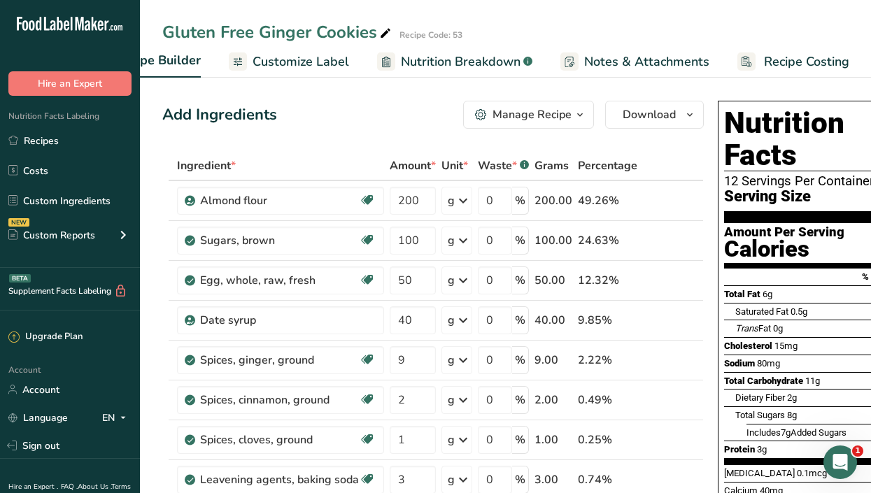
click at [802, 62] on span "Recipe Costing" at bounding box center [806, 61] width 85 height 19
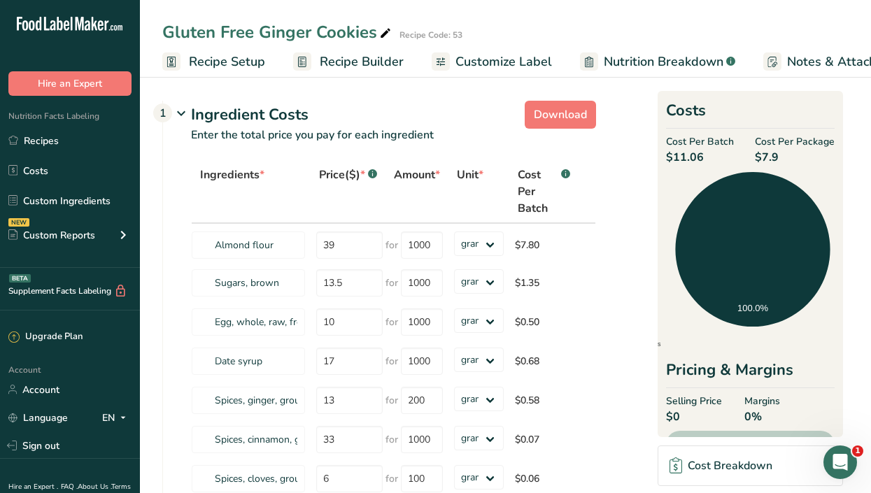
click at [206, 43] on div "Gluten Free Ginger Cookies" at bounding box center [277, 32] width 231 height 25
click at [210, 57] on span "Recipe Setup" at bounding box center [227, 61] width 76 height 19
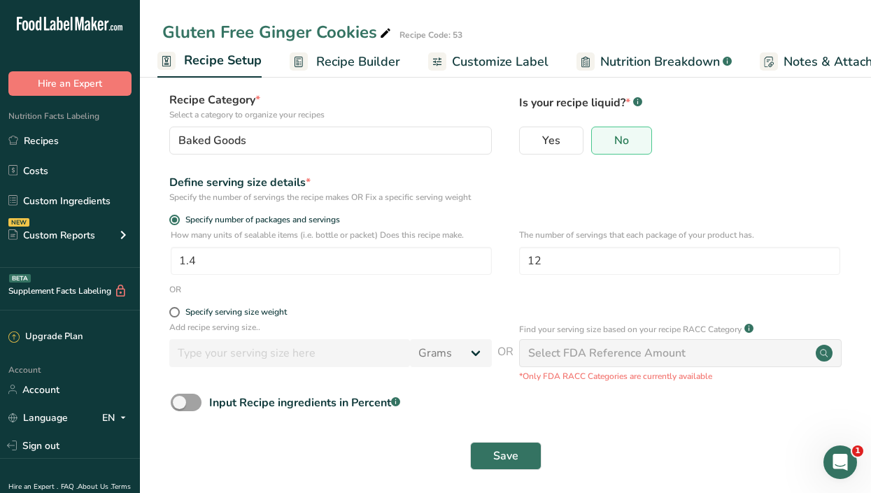
scroll to position [87, 0]
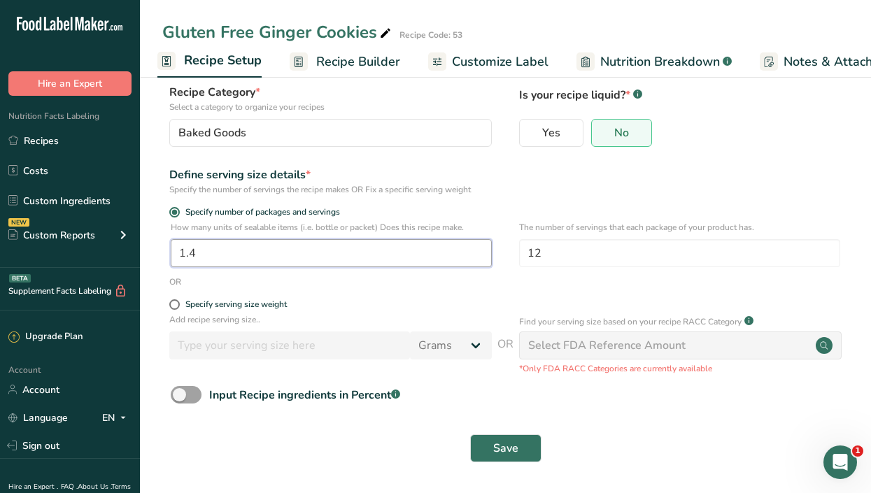
click at [262, 253] on input "1.4" at bounding box center [331, 253] width 321 height 28
type input "1"
type input "12"
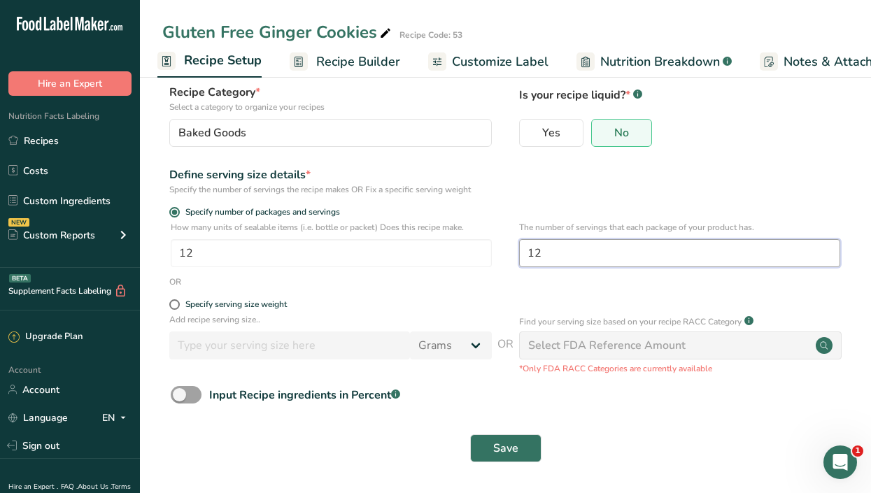
click at [566, 257] on input "12" at bounding box center [679, 253] width 321 height 28
type input "1"
click at [408, 273] on div "How many units of sealable items (i.e. bottle or packet) Does this recipe make.…" at bounding box center [505, 248] width 686 height 55
click at [519, 455] on button "Save" at bounding box center [505, 448] width 71 height 28
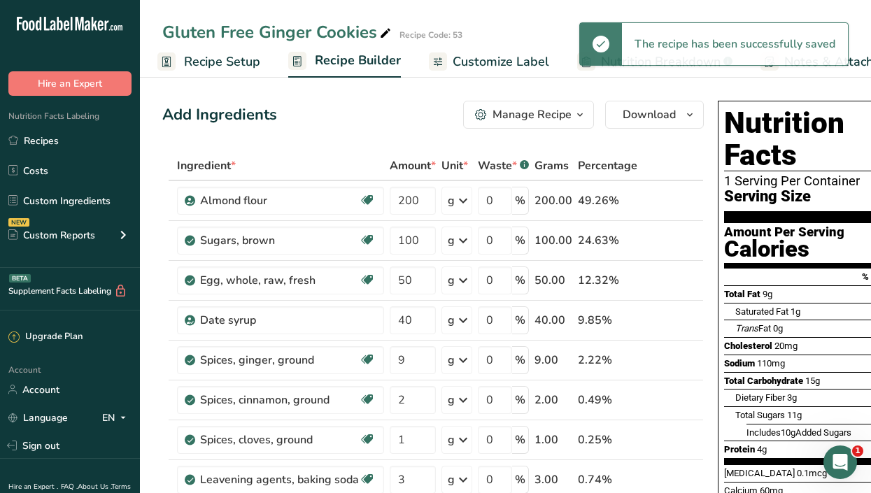
drag, startPoint x: 504, startPoint y: 63, endPoint x: 610, endPoint y: 59, distance: 106.4
click at [504, 63] on span "Customize Label" at bounding box center [500, 61] width 97 height 19
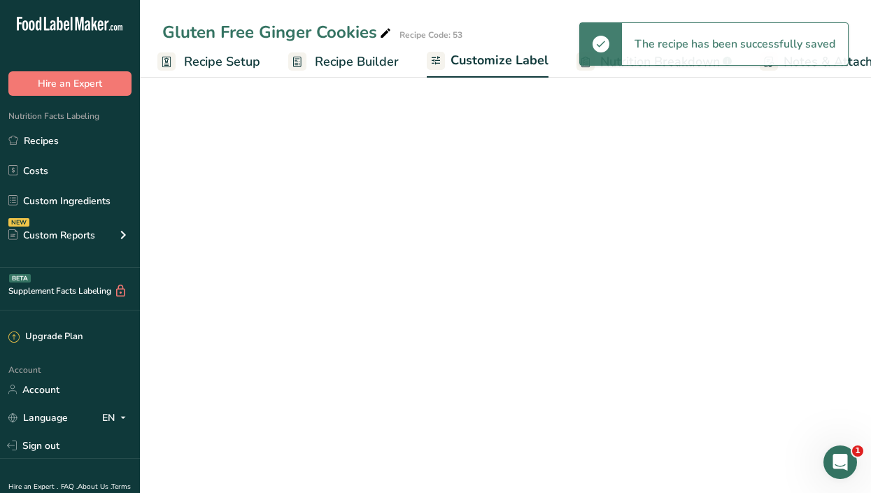
scroll to position [0, 52]
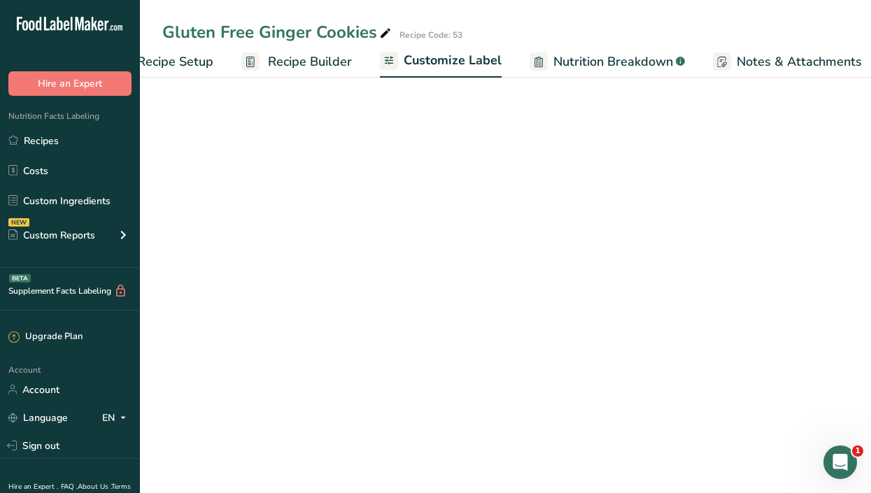
click at [778, 57] on span "Notes & Attachments" at bounding box center [798, 61] width 125 height 19
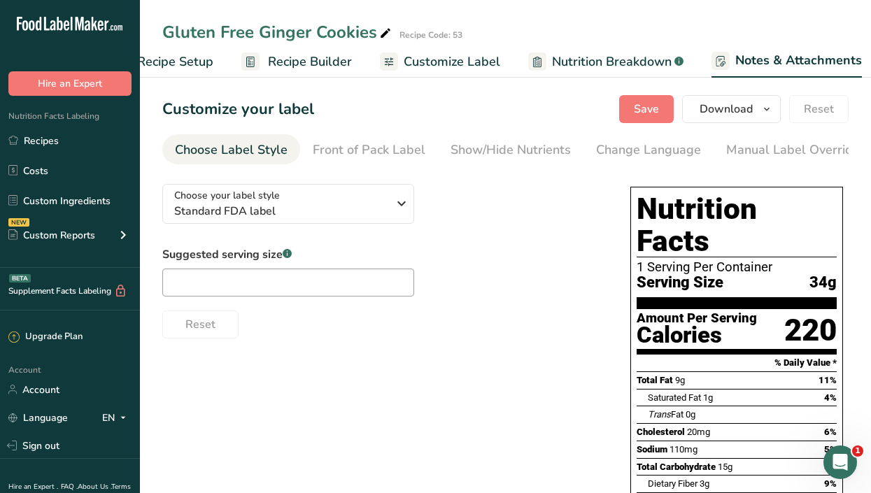
scroll to position [0, 206]
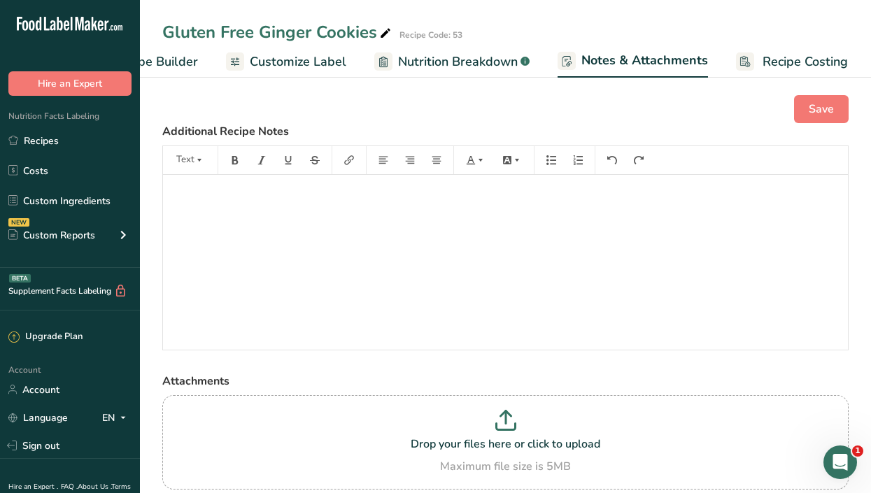
click at [805, 55] on span "Recipe Costing" at bounding box center [804, 61] width 85 height 19
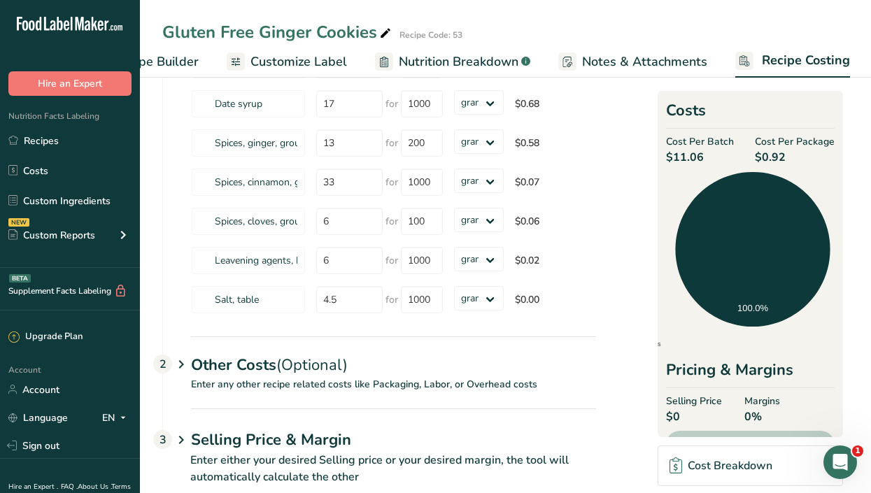
scroll to position [255, 0]
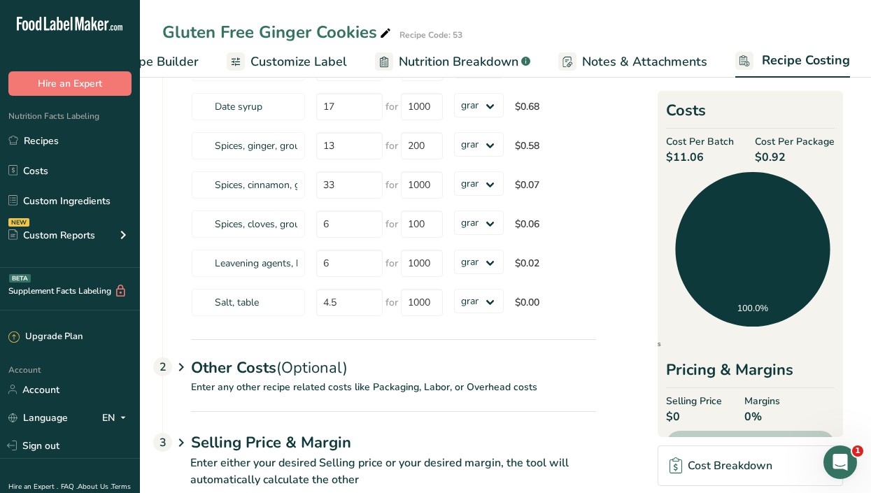
click at [176, 62] on span "Recipe Builder" at bounding box center [157, 61] width 84 height 19
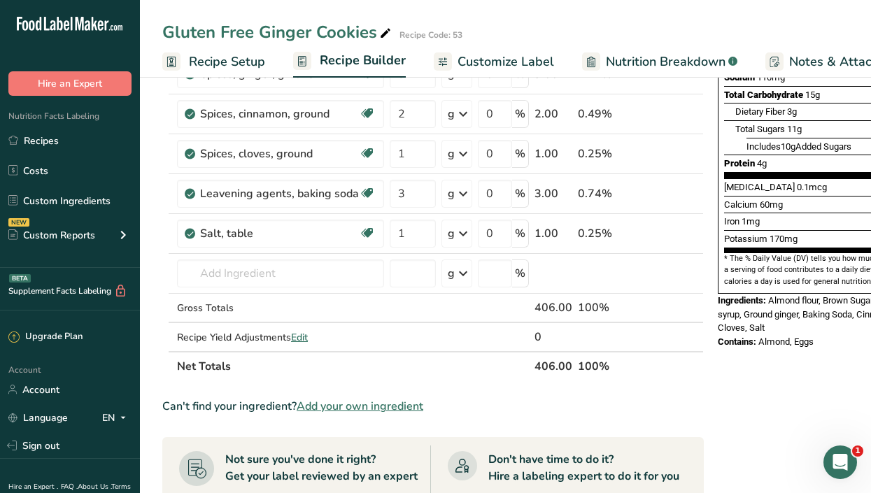
click at [238, 57] on span "Recipe Setup" at bounding box center [227, 61] width 76 height 19
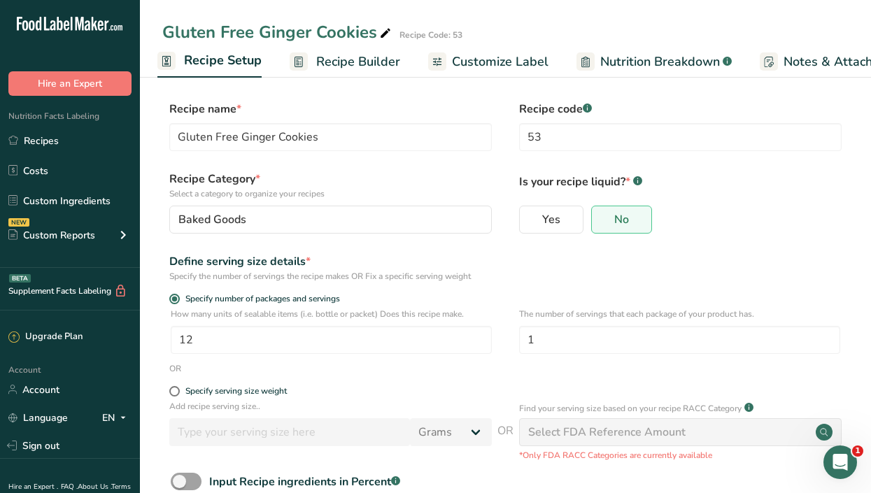
scroll to position [0, 205]
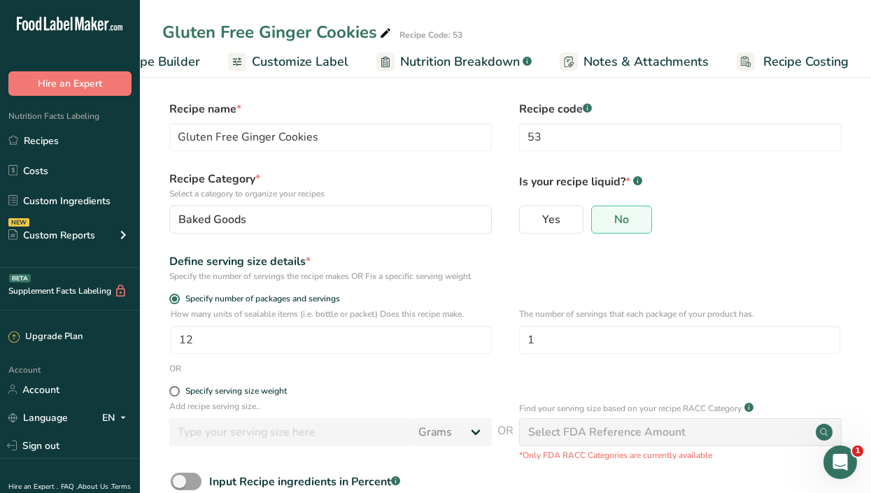
click at [790, 55] on span "Recipe Costing" at bounding box center [805, 61] width 85 height 19
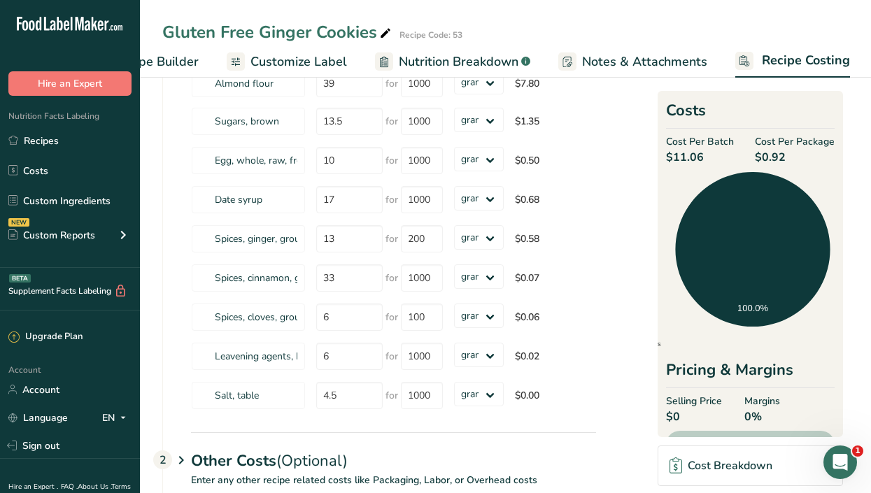
scroll to position [186, 0]
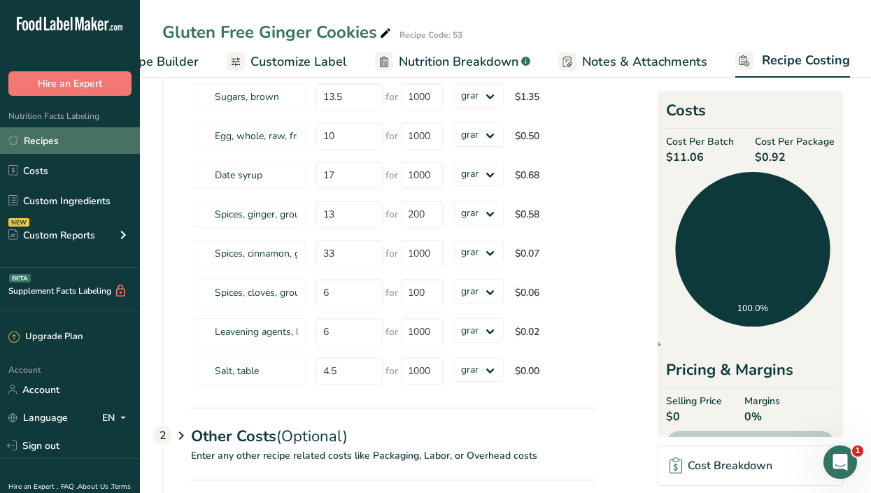
click at [59, 147] on link "Recipes" at bounding box center [70, 140] width 140 height 27
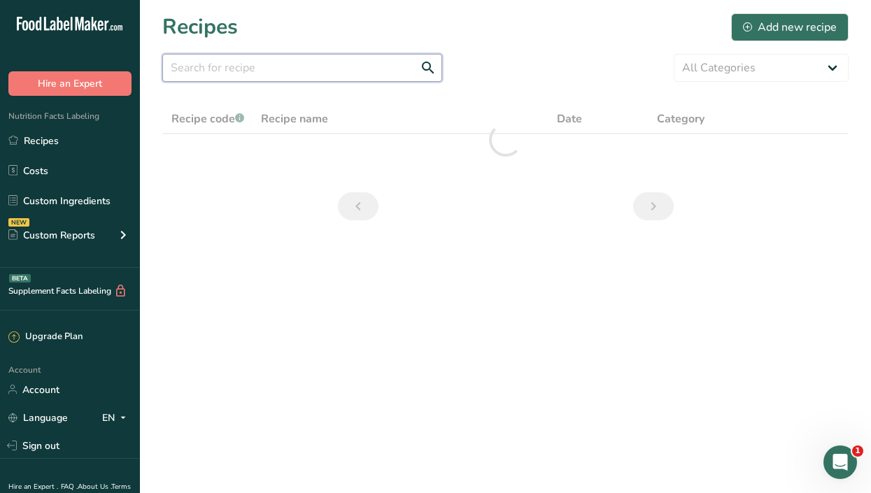
click at [235, 69] on input "text" at bounding box center [302, 68] width 280 height 28
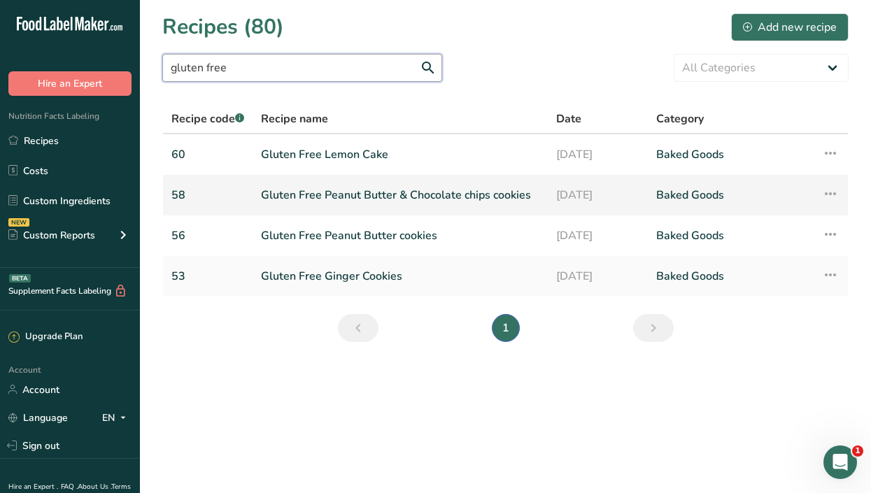
type input "gluten free"
click at [349, 194] on link "Gluten Free Peanut Butter & Chocolate chips cookies" at bounding box center [400, 194] width 278 height 29
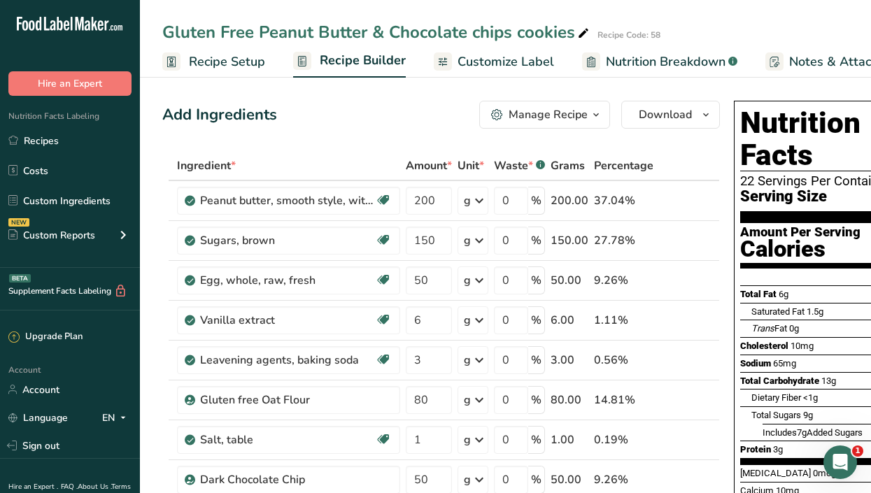
click at [218, 67] on span "Recipe Setup" at bounding box center [227, 61] width 76 height 19
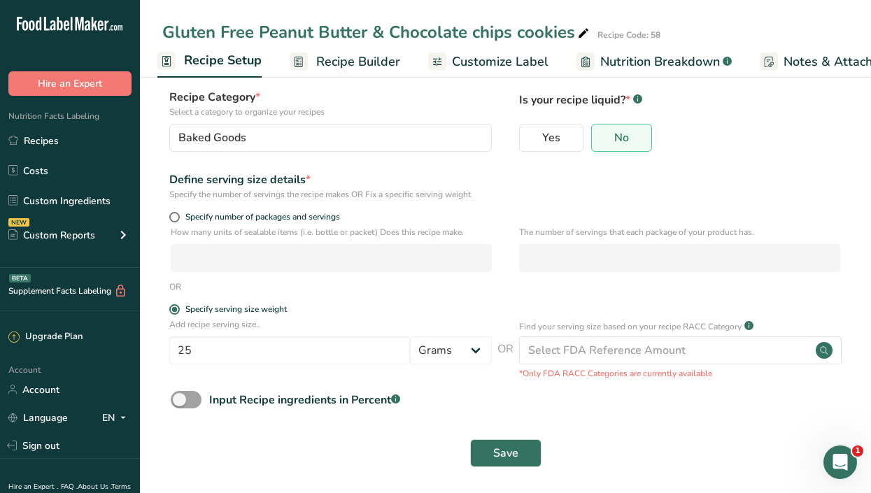
scroll to position [87, 0]
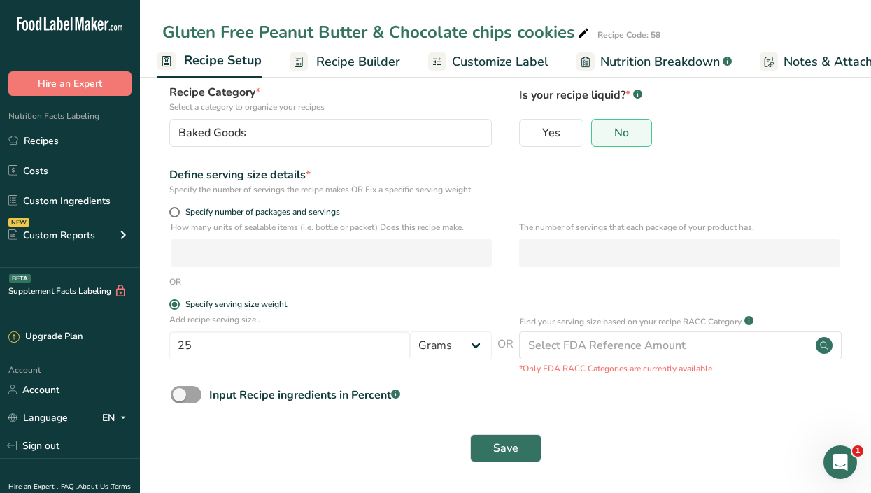
click at [362, 64] on span "Recipe Builder" at bounding box center [358, 61] width 84 height 19
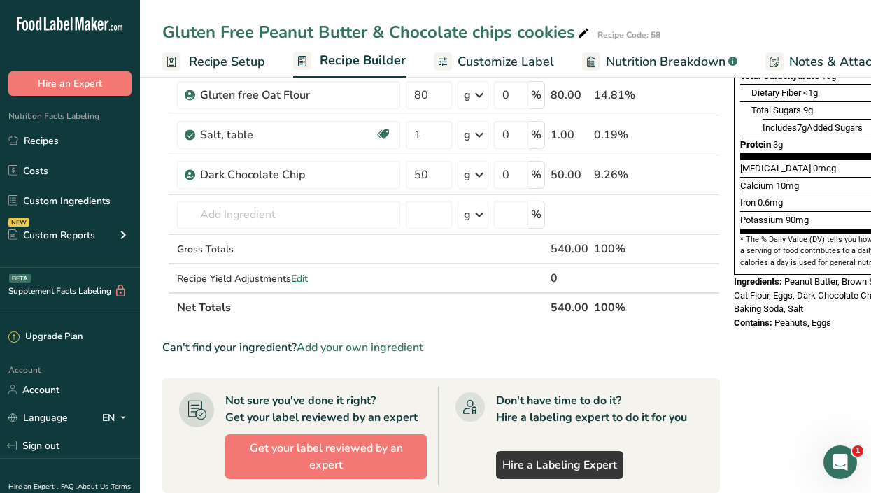
click at [230, 61] on span "Recipe Setup" at bounding box center [227, 61] width 76 height 19
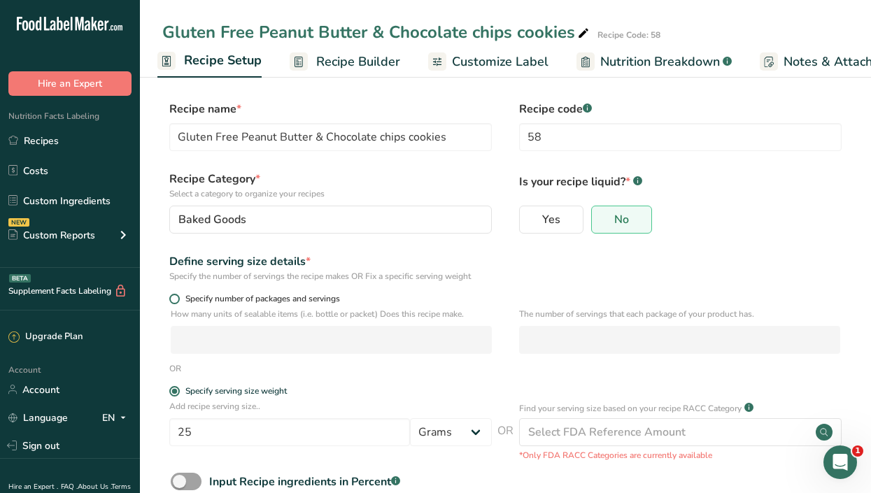
click at [175, 298] on span at bounding box center [174, 299] width 10 height 10
click at [175, 298] on input "Specify number of packages and servings" at bounding box center [173, 298] width 9 height 9
radio input "true"
radio input "false"
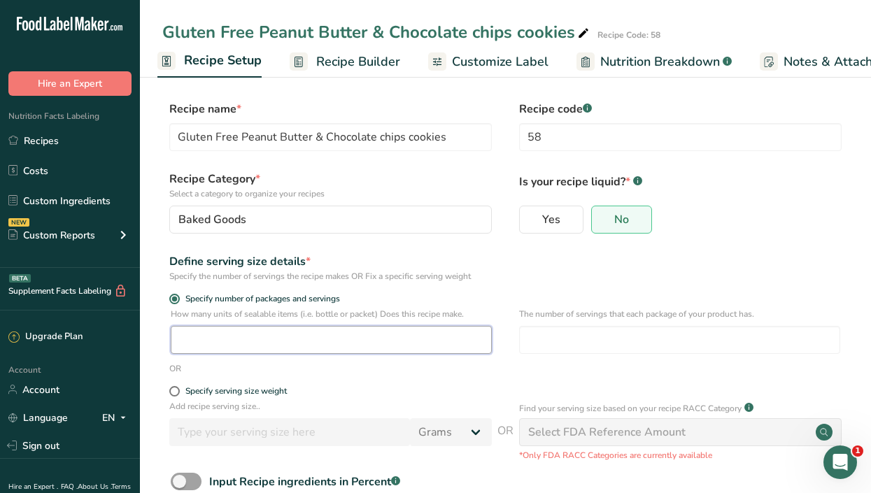
click at [238, 340] on input "number" at bounding box center [331, 340] width 321 height 28
type input "20"
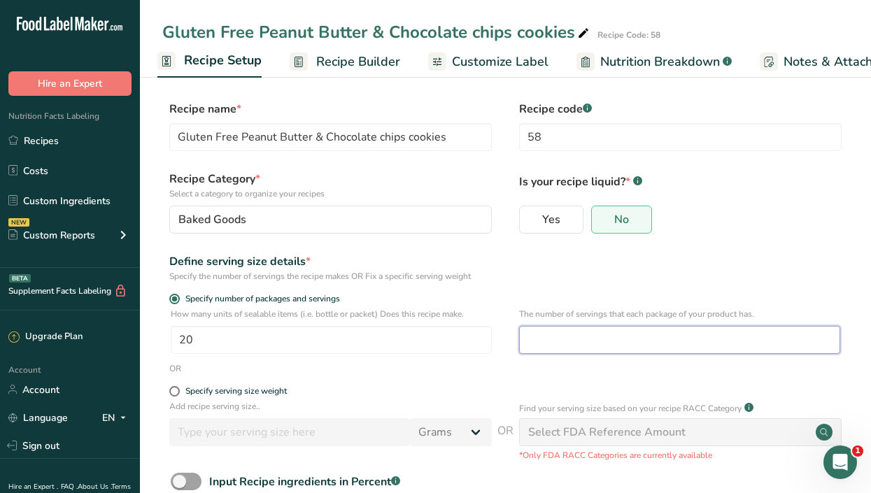
click at [548, 342] on input "number" at bounding box center [679, 340] width 321 height 28
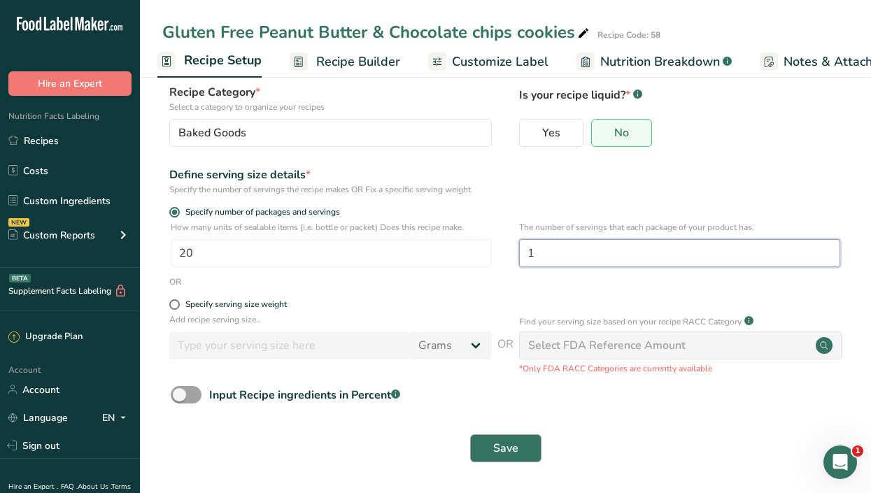
type input "1"
click at [522, 444] on button "Save" at bounding box center [505, 448] width 71 height 28
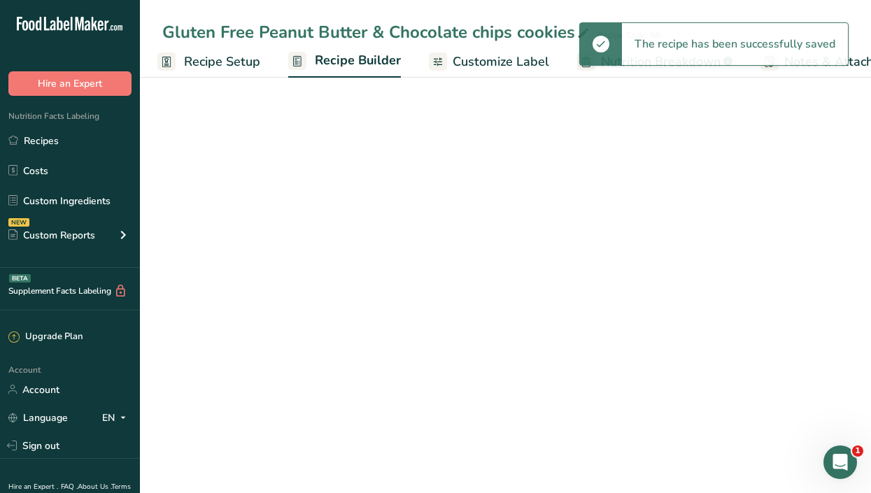
scroll to position [0, 205]
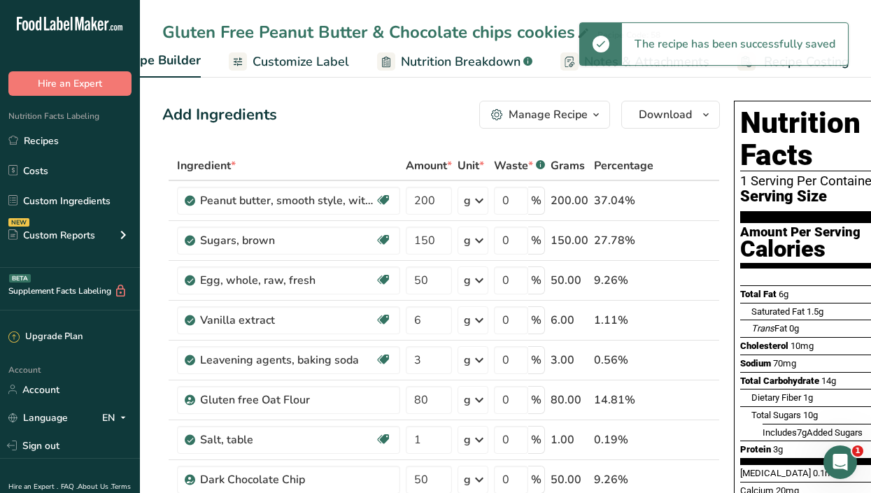
click at [785, 65] on div "The recipe has been successfully saved" at bounding box center [713, 43] width 269 height 43
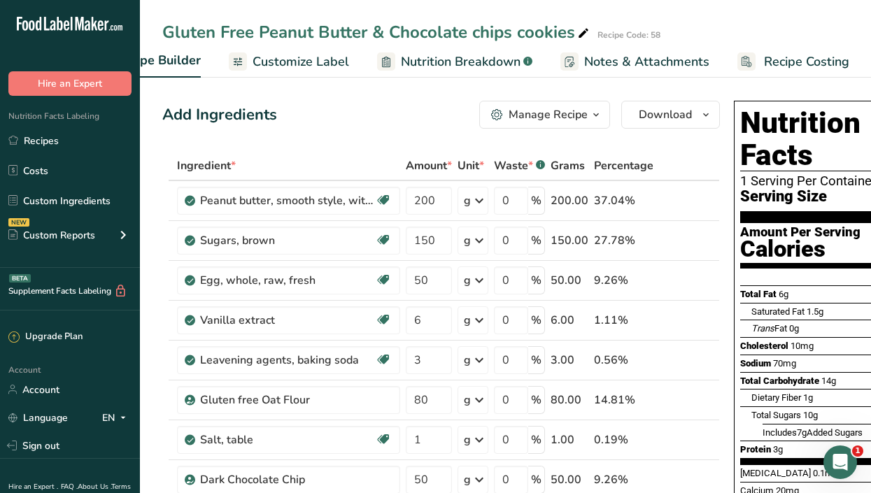
click at [296, 53] on span "Customize Label" at bounding box center [300, 61] width 97 height 19
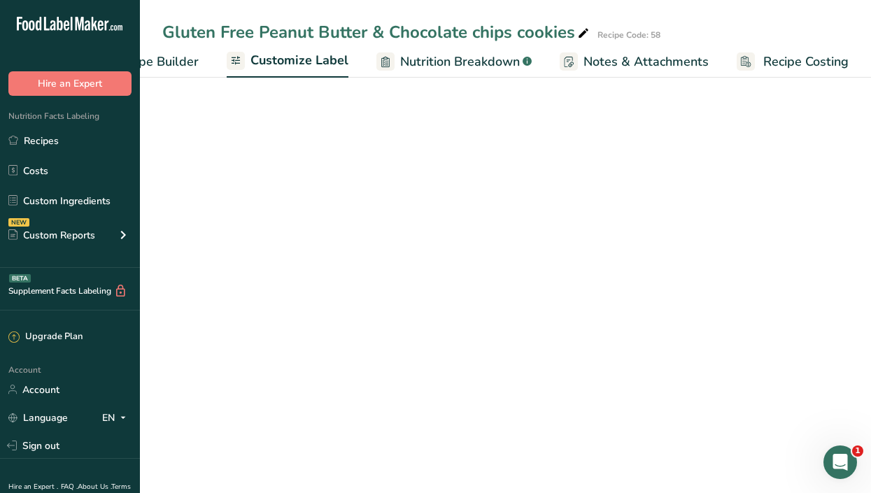
scroll to position [0, 205]
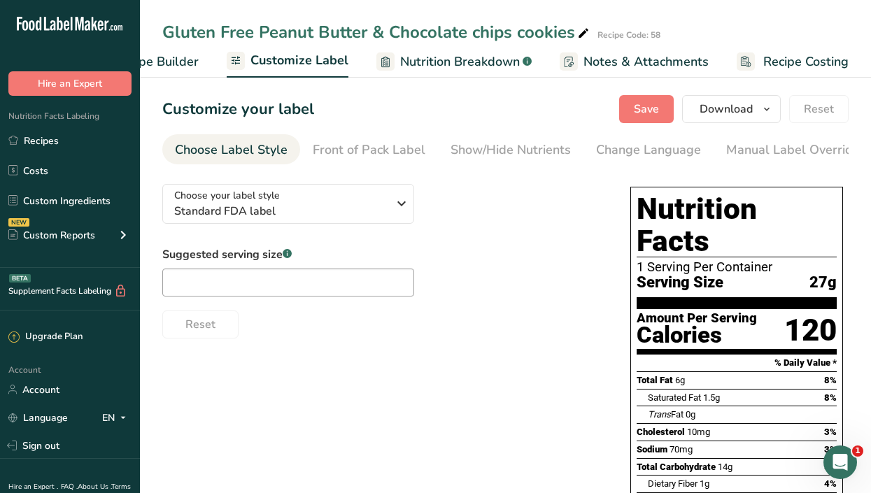
click at [782, 58] on span "Recipe Costing" at bounding box center [805, 61] width 85 height 19
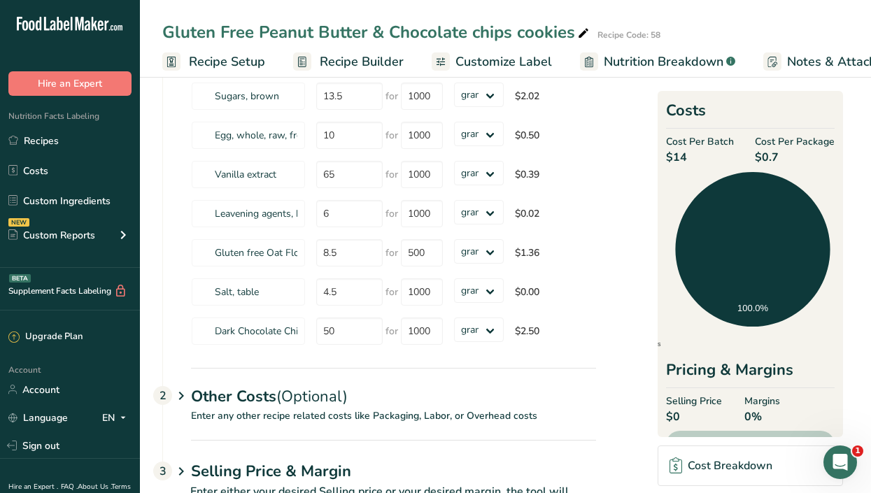
click at [228, 52] on span "Recipe Setup" at bounding box center [227, 61] width 76 height 19
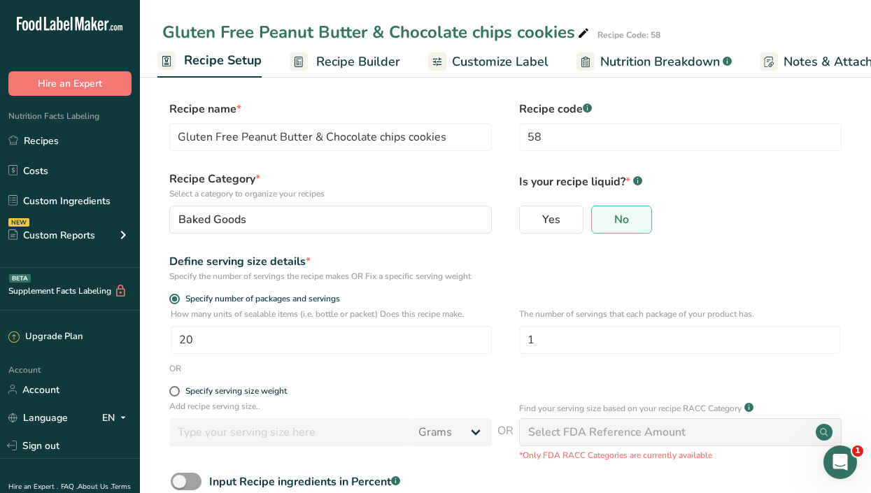
click at [489, 59] on span "Customize Label" at bounding box center [500, 61] width 97 height 19
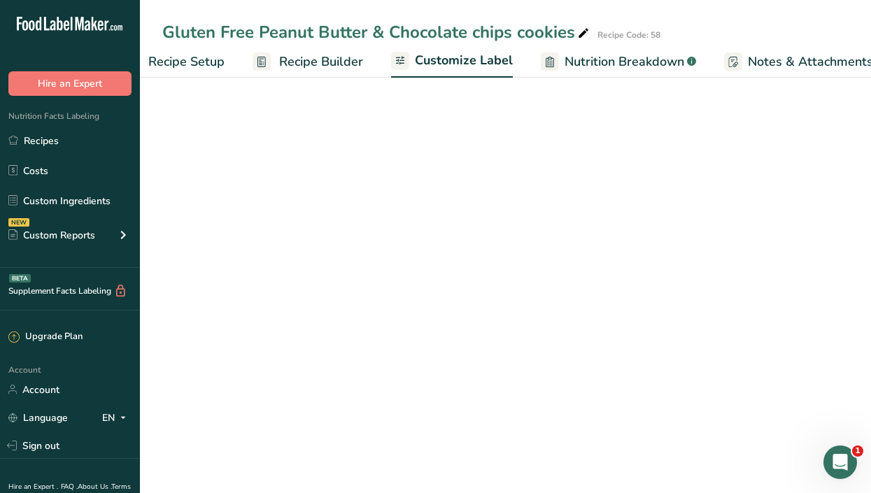
scroll to position [0, 205]
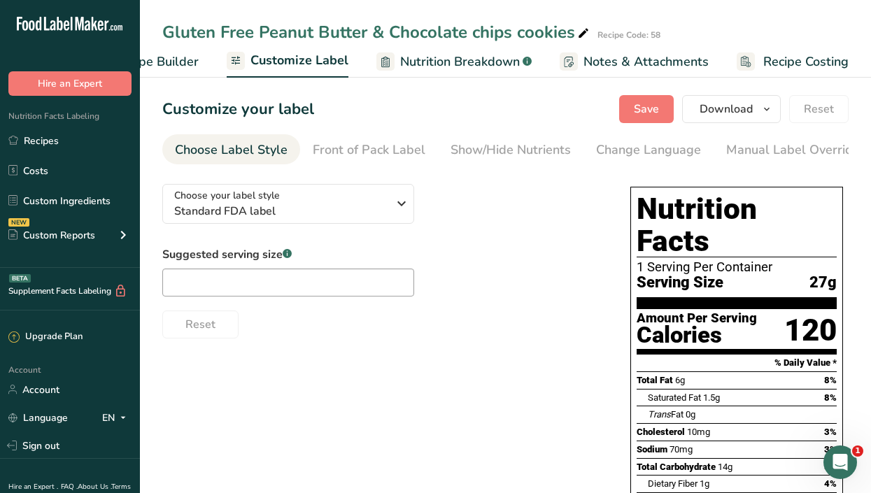
click at [164, 62] on span "Recipe Builder" at bounding box center [157, 61] width 84 height 19
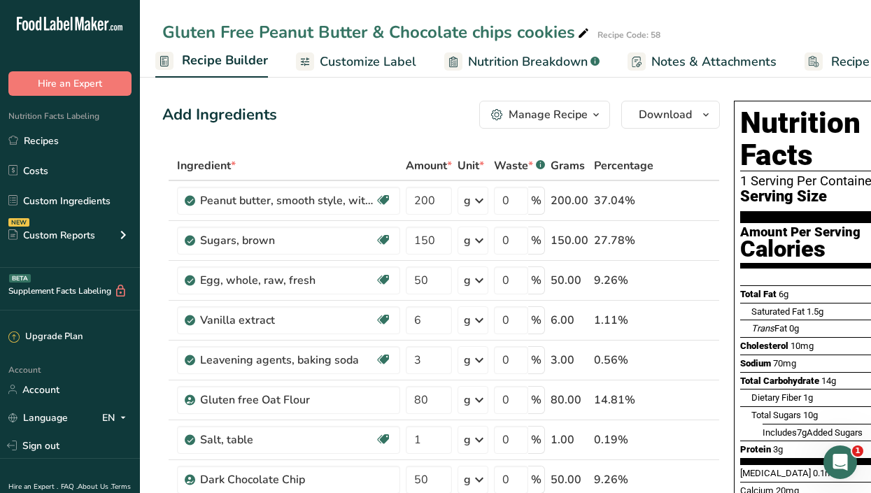
scroll to position [0, 135]
click at [197, 66] on span "Recipe Builder" at bounding box center [228, 60] width 86 height 19
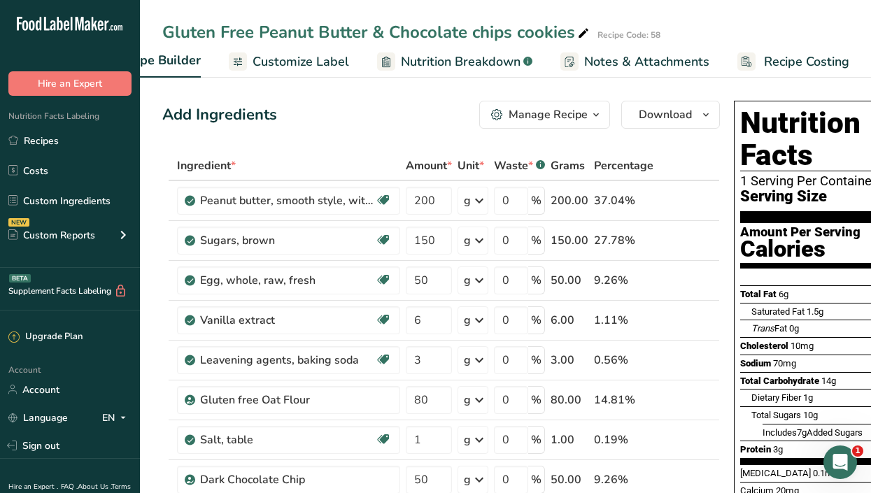
click at [797, 51] on link "Recipe Costing" at bounding box center [793, 61] width 112 height 31
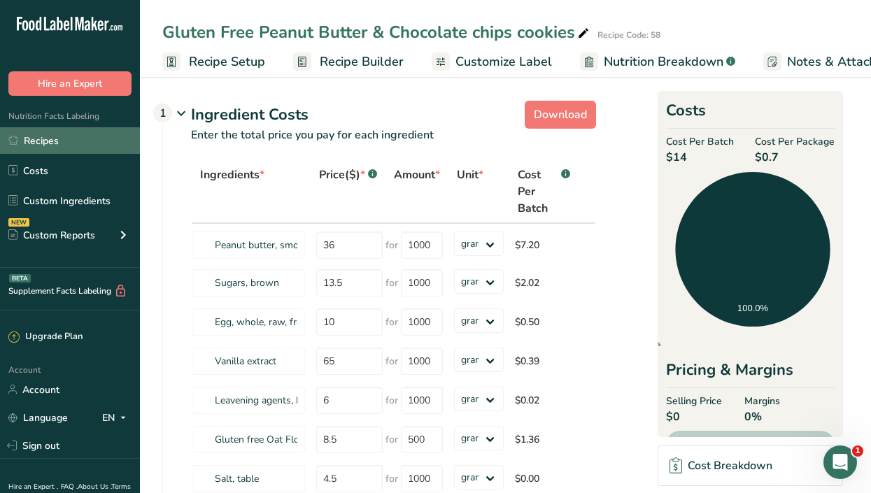
click at [59, 148] on link "Recipes" at bounding box center [70, 140] width 140 height 27
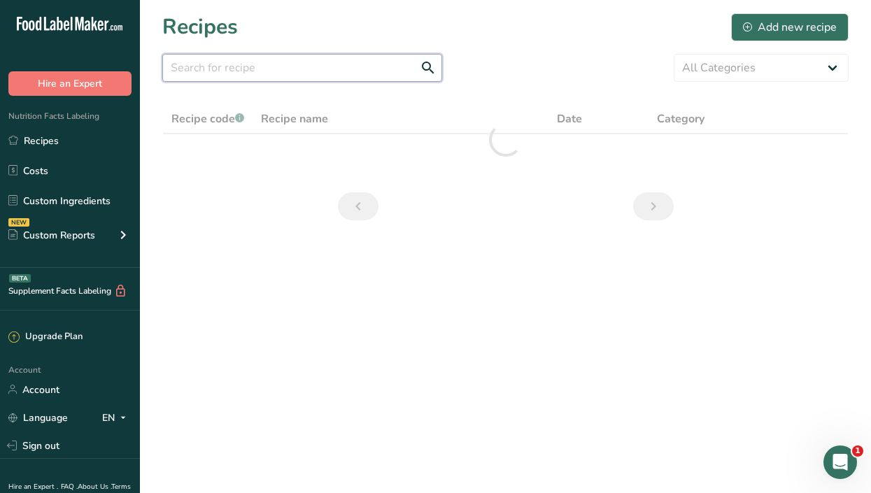
click at [201, 59] on input "text" at bounding box center [302, 68] width 280 height 28
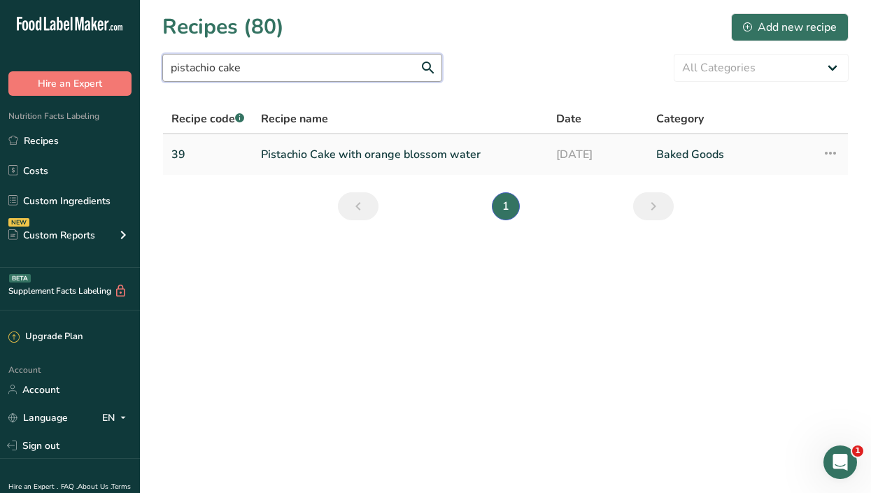
type input "pistachio cake"
click at [385, 155] on link "Pistachio Cake with orange blossom water" at bounding box center [400, 154] width 278 height 29
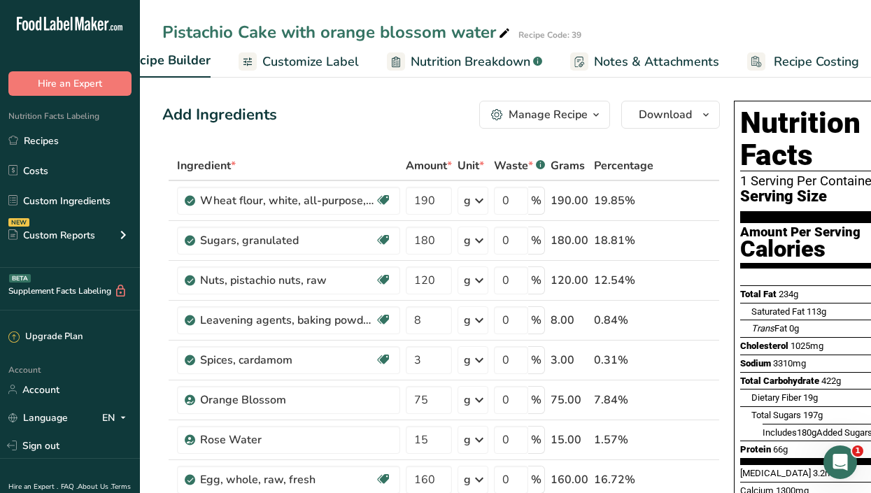
scroll to position [0, 205]
click at [804, 62] on span "Recipe Costing" at bounding box center [806, 61] width 85 height 19
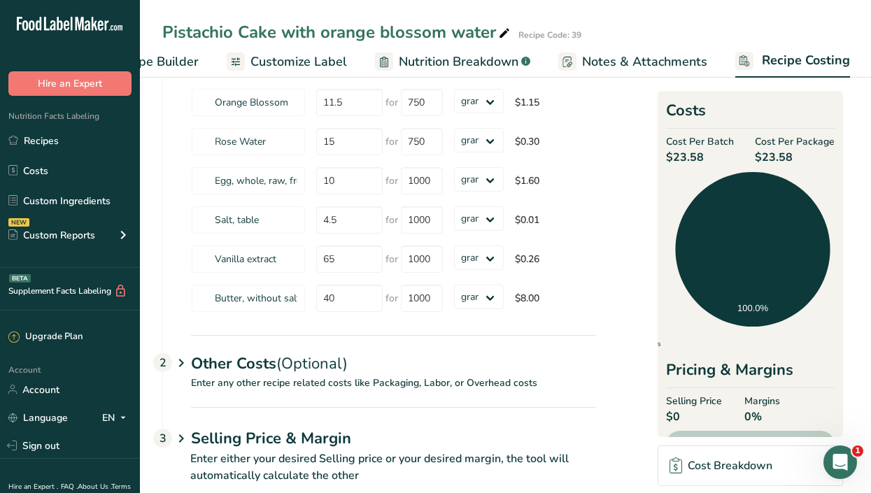
scroll to position [344, 0]
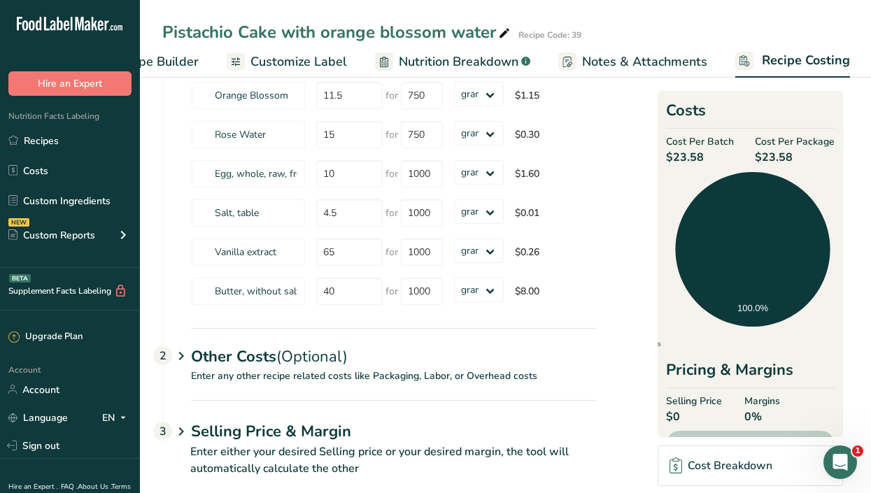
click at [261, 358] on div "Other Costs (Optional) 2" at bounding box center [393, 348] width 405 height 41
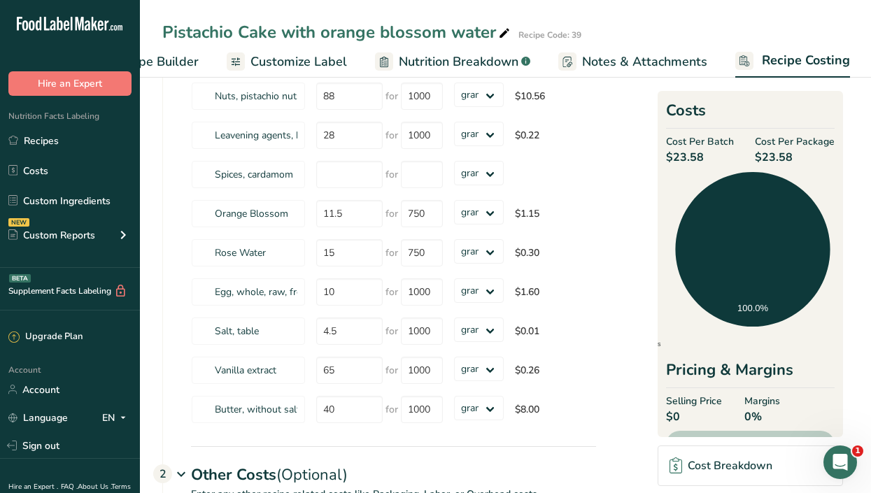
scroll to position [217, 0]
